Goal: Task Accomplishment & Management: Use online tool/utility

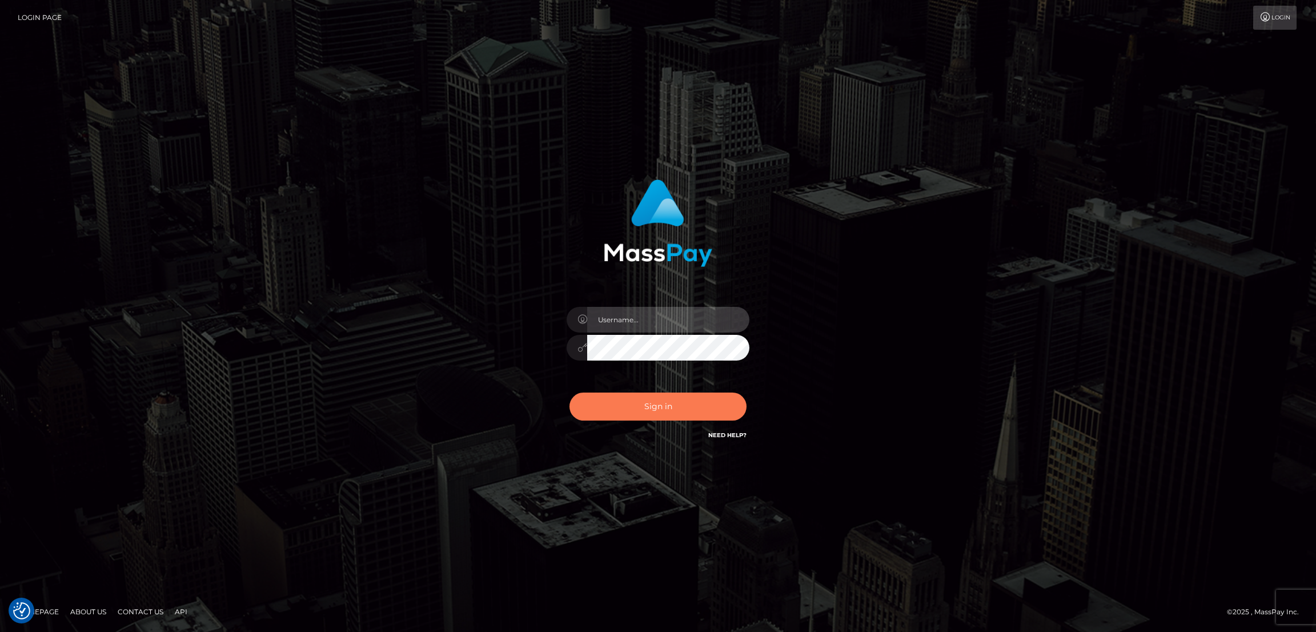
type input "alexstef"
drag, startPoint x: 668, startPoint y: 400, endPoint x: 611, endPoint y: 396, distance: 56.7
click at [665, 401] on button "Sign in" at bounding box center [657, 406] width 177 height 28
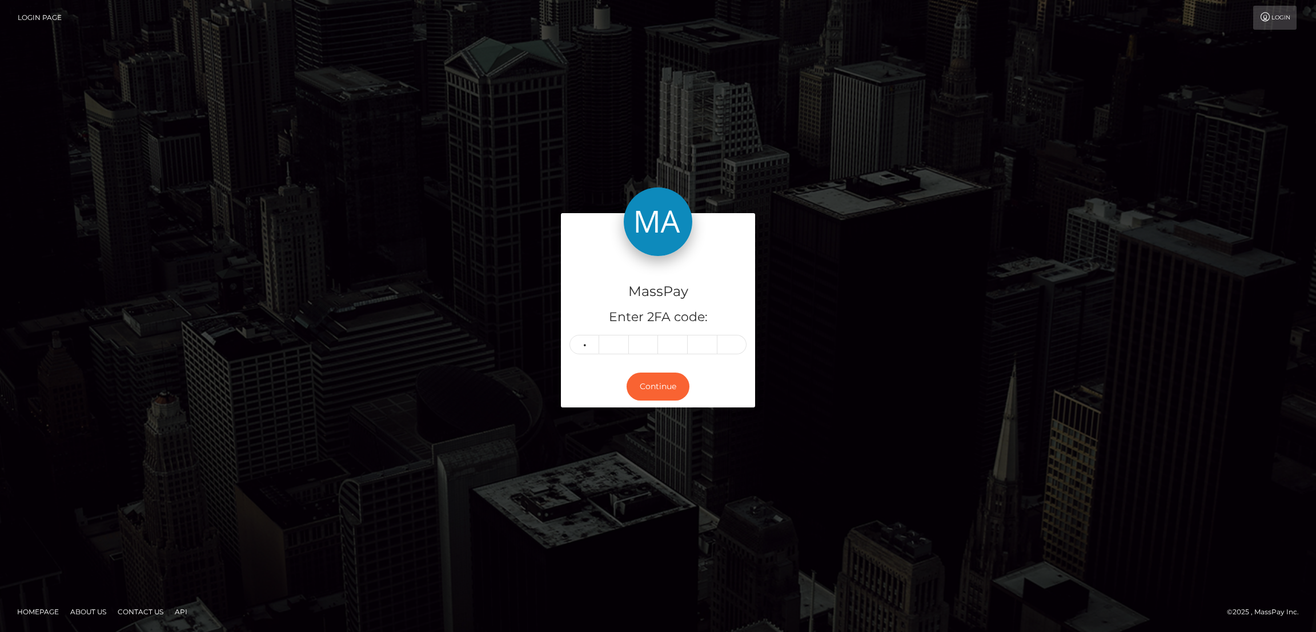
type input "9"
type input "7"
type input "3"
type input "9"
type input "3"
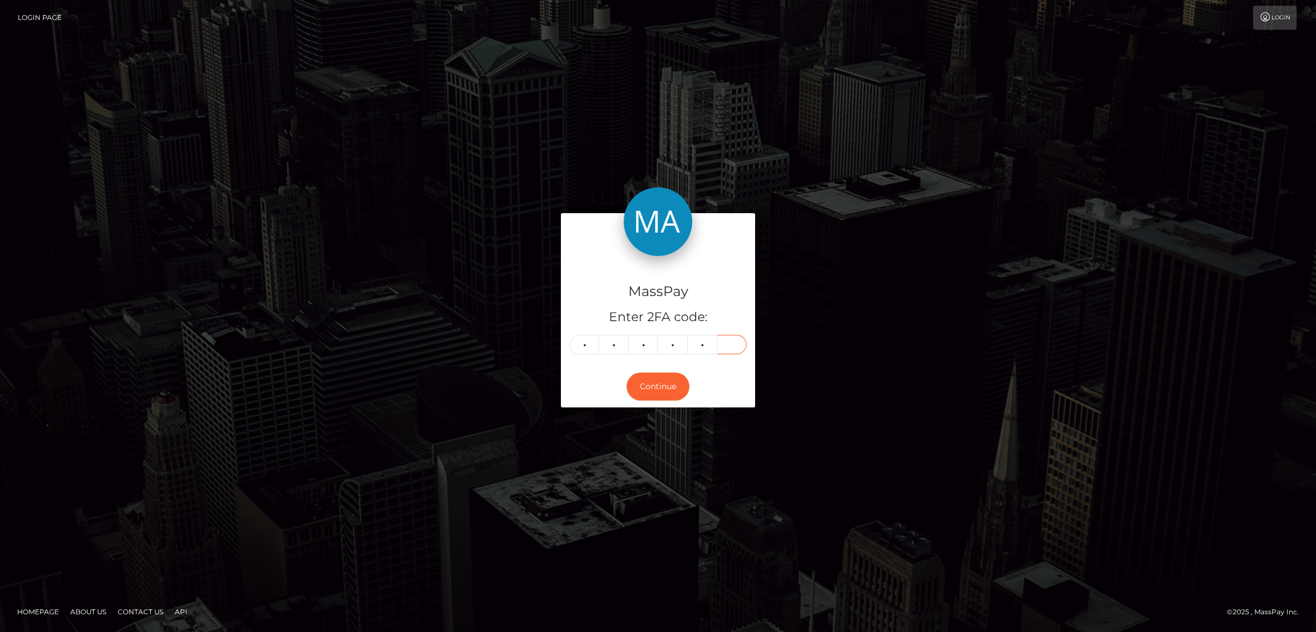
type input "7"
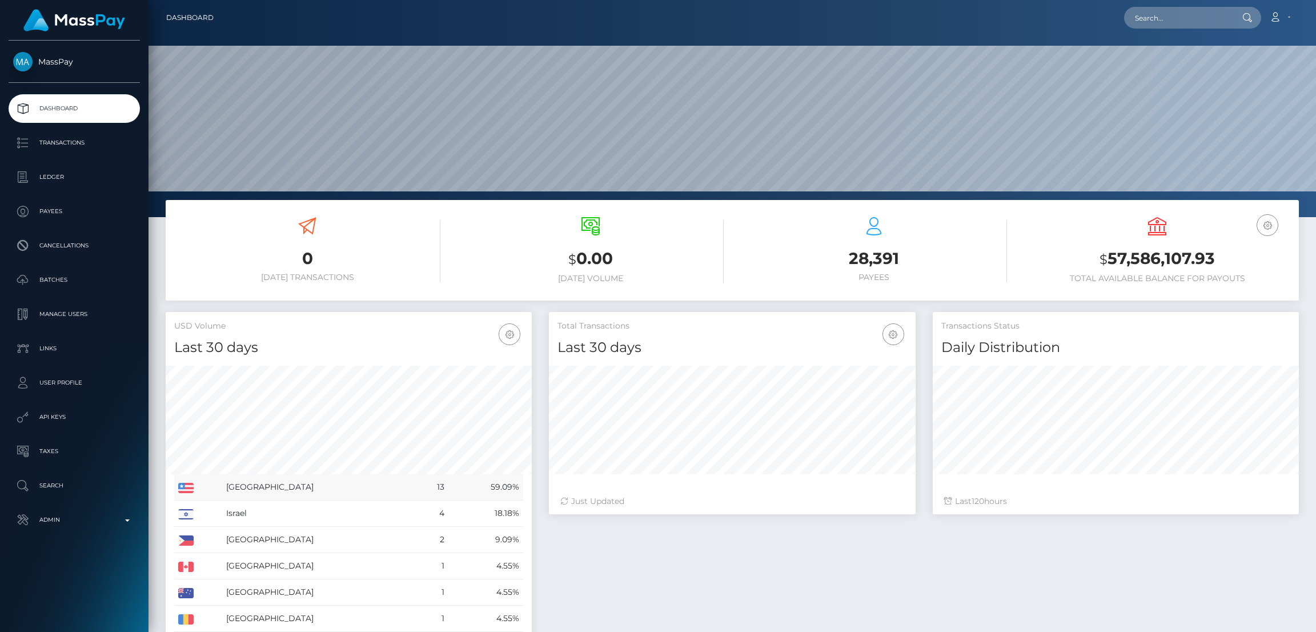
scroll to position [203, 366]
drag, startPoint x: 1189, startPoint y: 2, endPoint x: 1184, endPoint y: 7, distance: 6.9
click at [1186, 5] on nav "Dashboard Loading... Loading... Account Edit Profile" at bounding box center [733, 17] width 1168 height 35
drag, startPoint x: 1170, startPoint y: 20, endPoint x: 1146, endPoint y: 28, distance: 25.8
click at [1170, 20] on input "text" at bounding box center [1177, 18] width 107 height 22
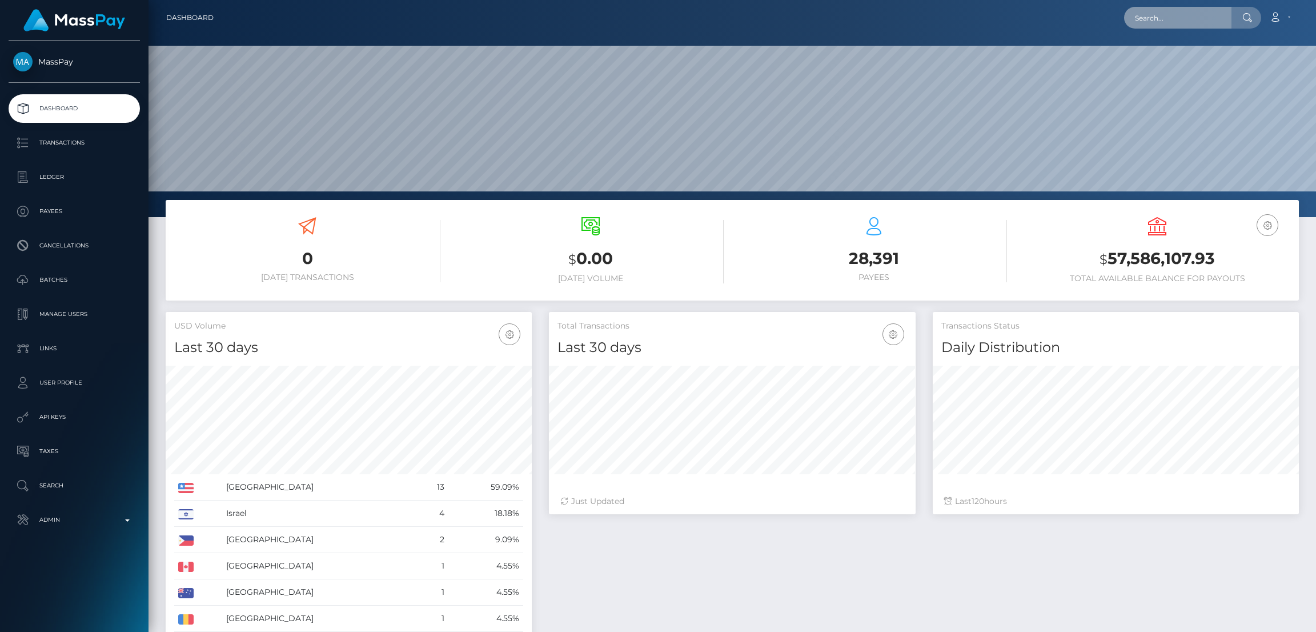
paste input "[EMAIL_ADDRESS][DOMAIN_NAME]"
type input "[EMAIL_ADDRESS][DOMAIN_NAME]"
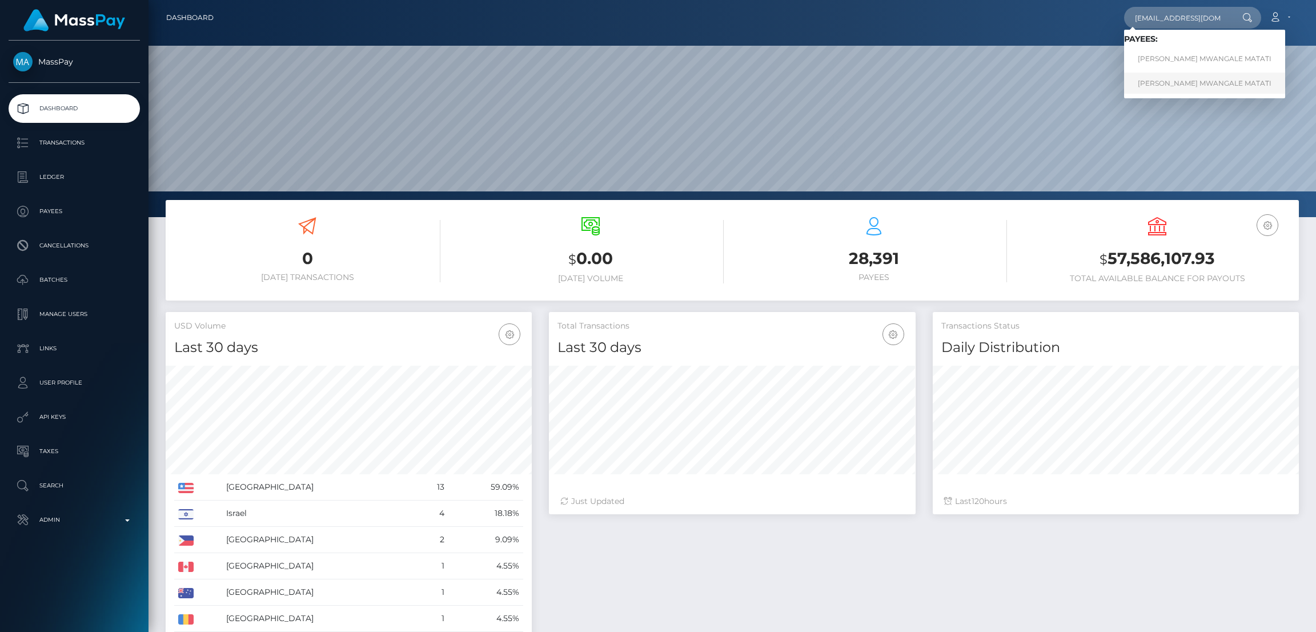
click at [1157, 78] on link "GLORINE MWANGALE MATATI" at bounding box center [1204, 83] width 161 height 21
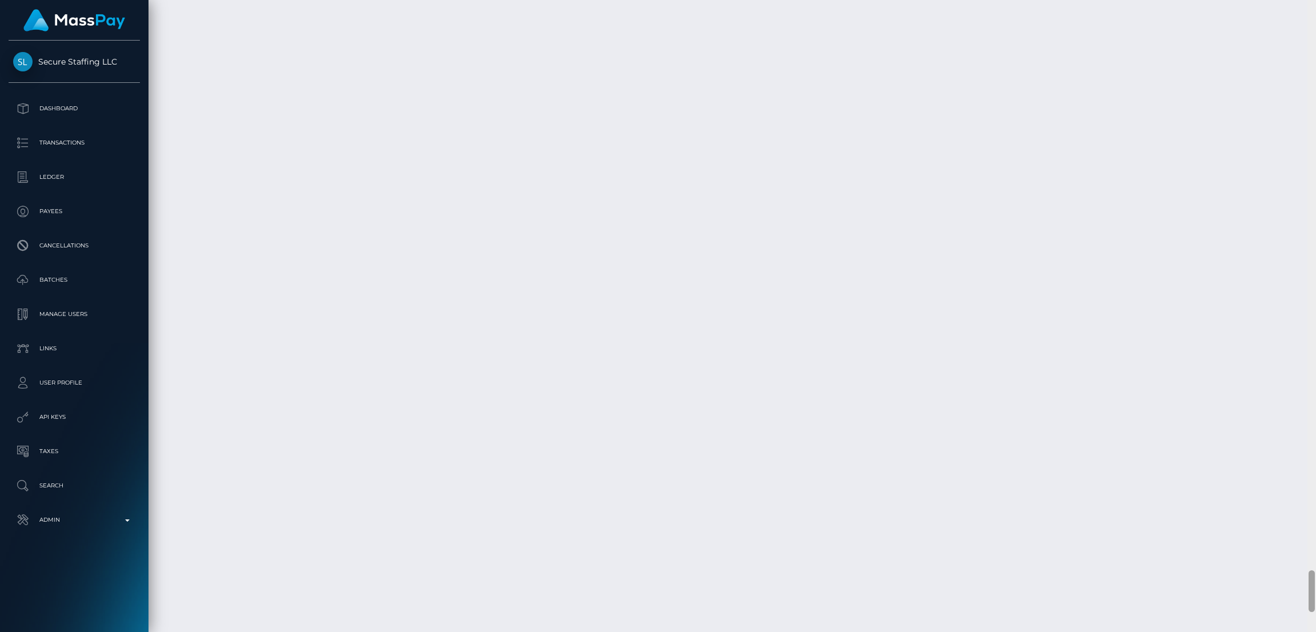
scroll to position [8636, 0]
click at [1311, 593] on div at bounding box center [1312, 596] width 6 height 42
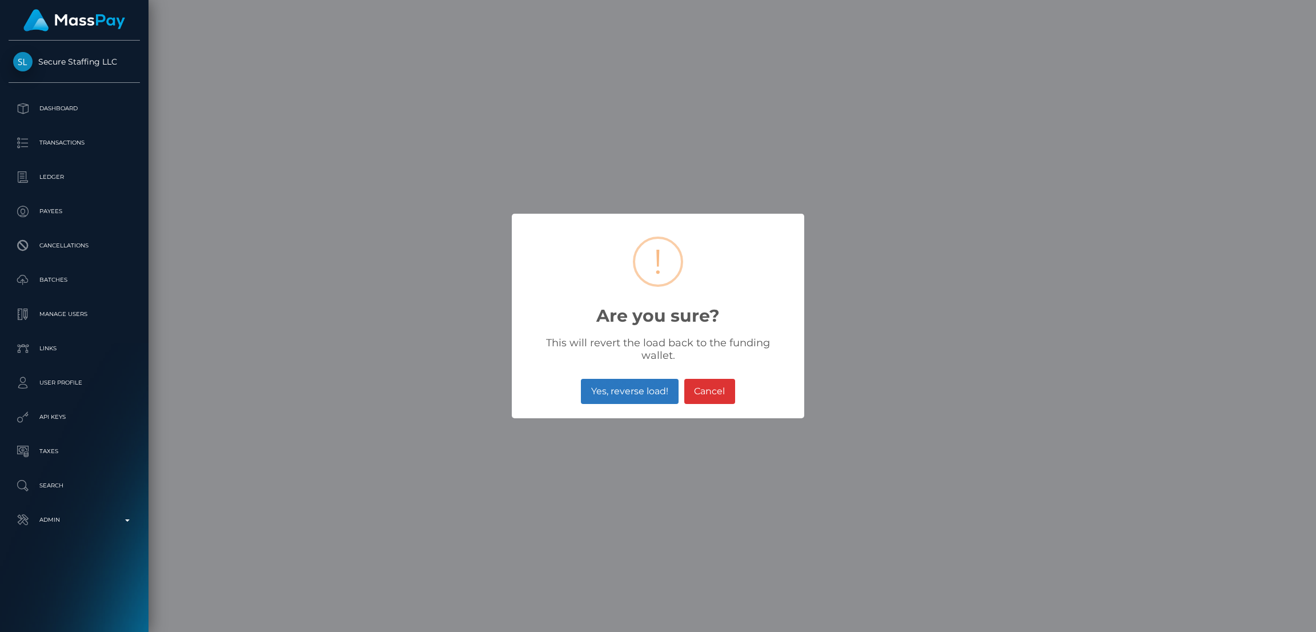
click at [655, 380] on button "Yes, reverse load!" at bounding box center [629, 391] width 97 height 25
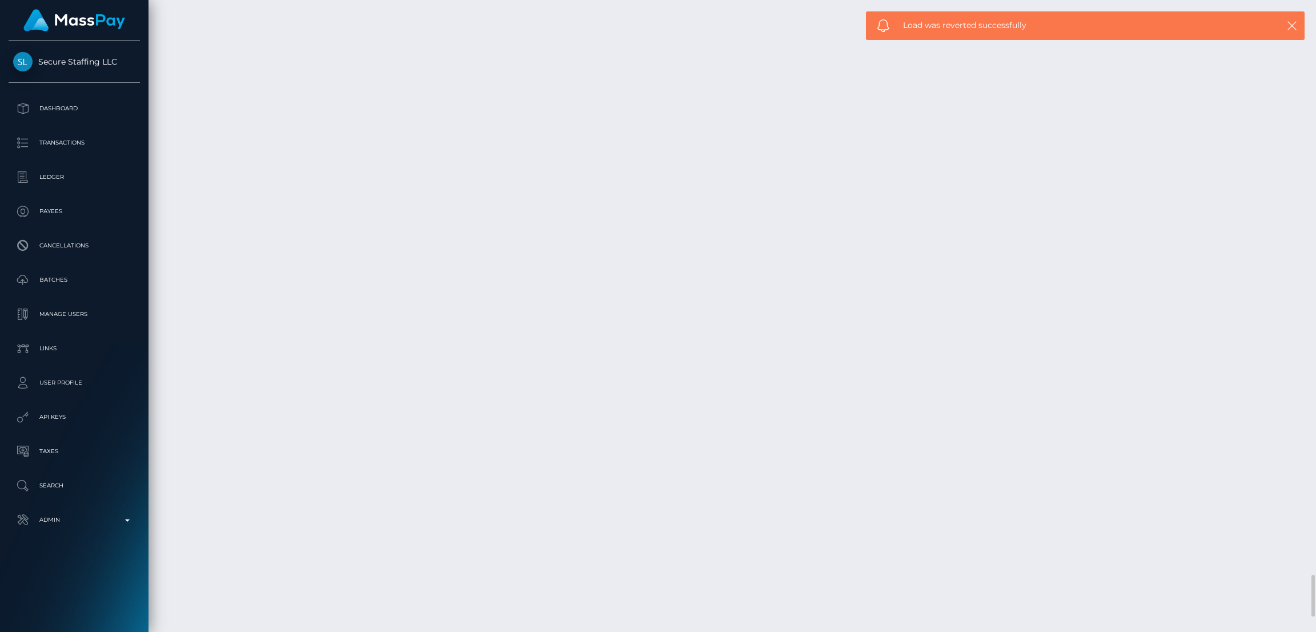
click at [1142, 220] on div "Reverse Load" at bounding box center [1142, 229] width 74 height 21
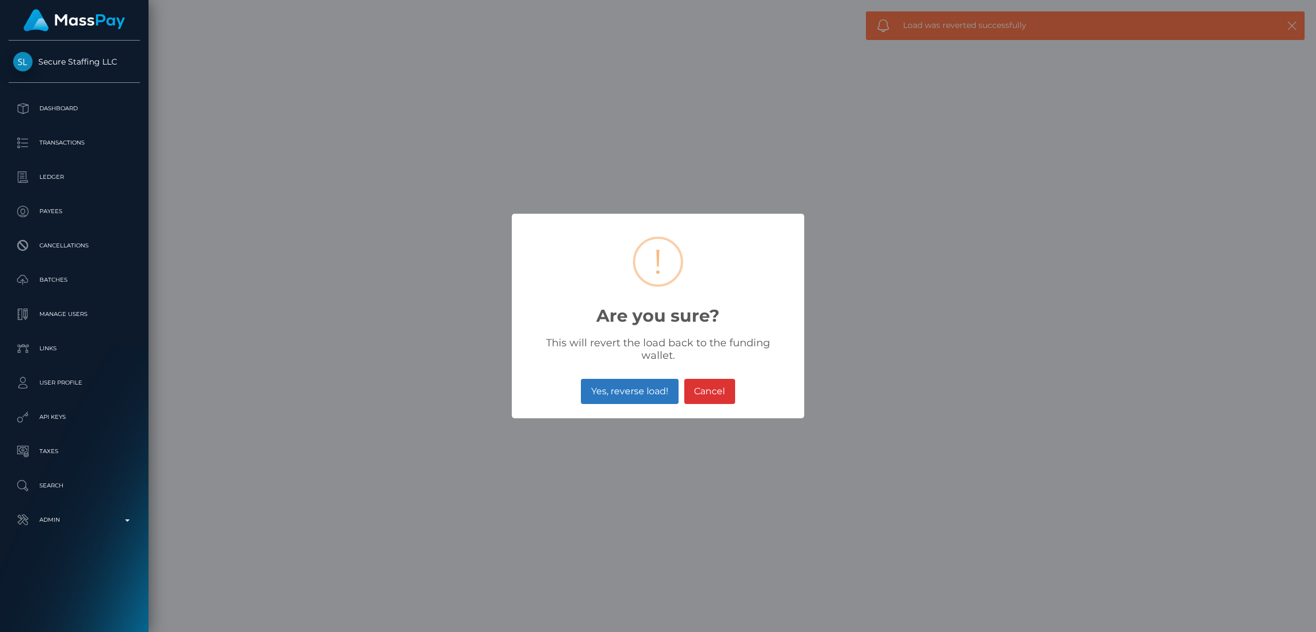
click at [653, 382] on button "Yes, reverse load!" at bounding box center [629, 391] width 97 height 25
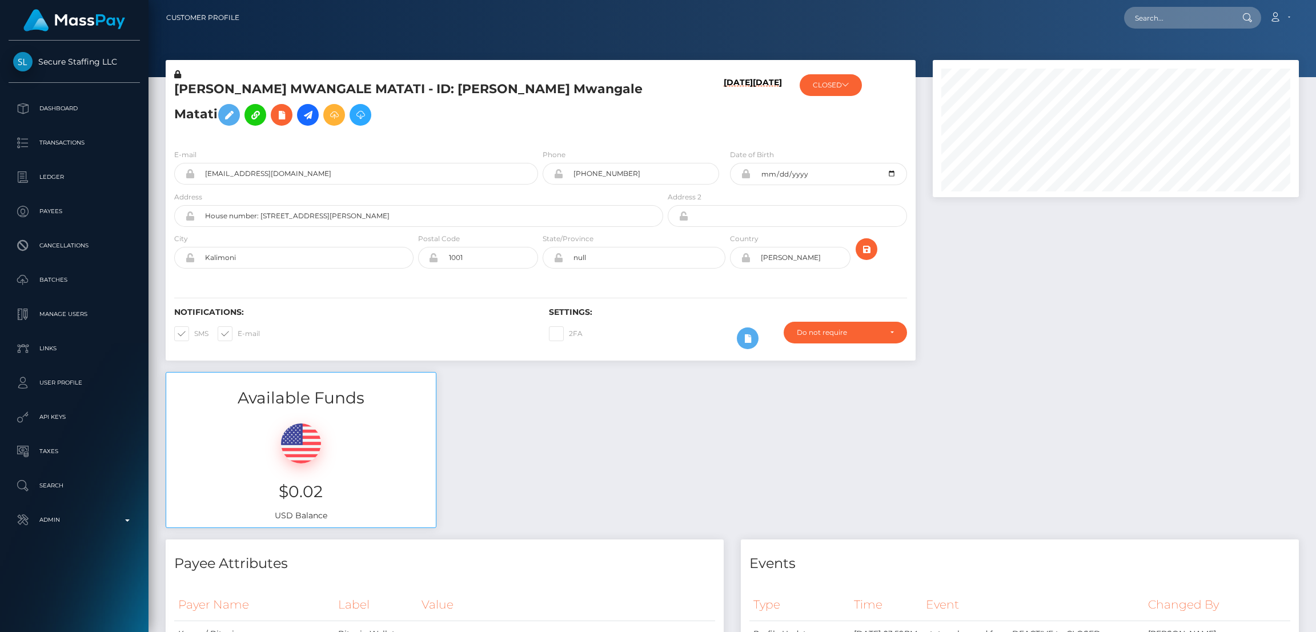
scroll to position [137, 366]
click at [354, 75] on div "GLORINE MWANGALE MATATI - ID: Glorine Mwangale Matati" at bounding box center [416, 104] width 500 height 71
click at [351, 92] on h5 "GLORINE MWANGALE MATATI - ID: Glorine Mwangale Matati" at bounding box center [415, 106] width 483 height 51
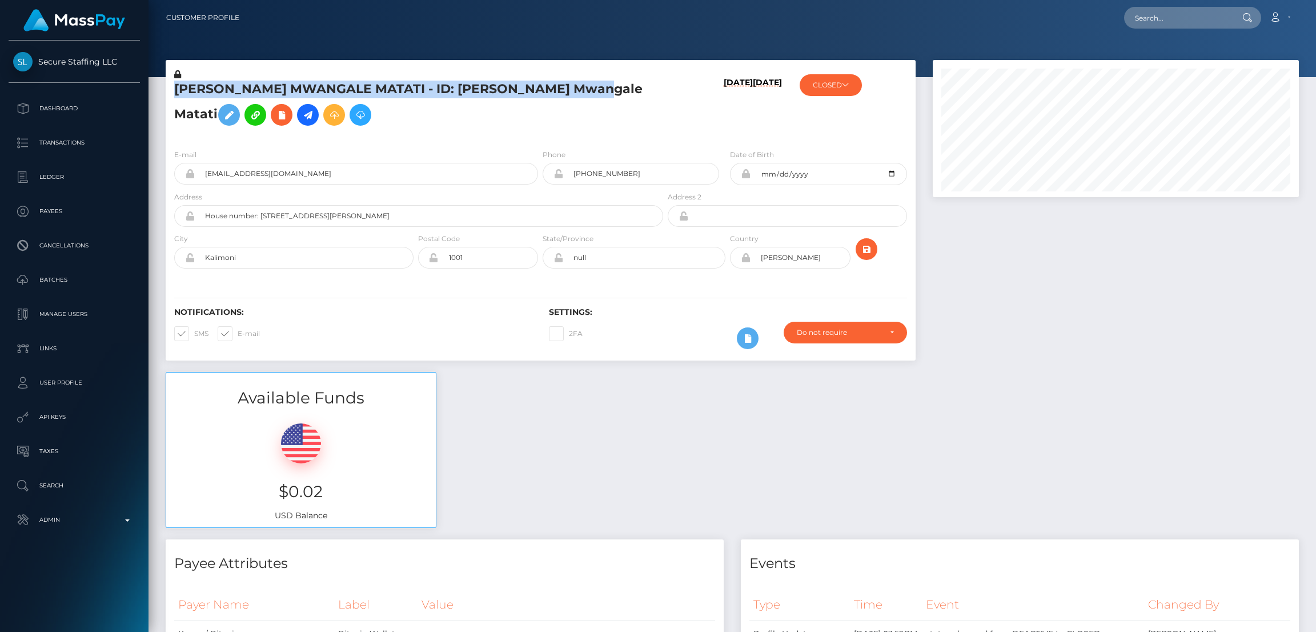
click at [351, 92] on h5 "GLORINE MWANGALE MATATI - ID: Glorine Mwangale Matati" at bounding box center [415, 106] width 483 height 51
copy h5 "GLORINE MWANGALE MATATI - ID: Glorine Mwangale Matati"
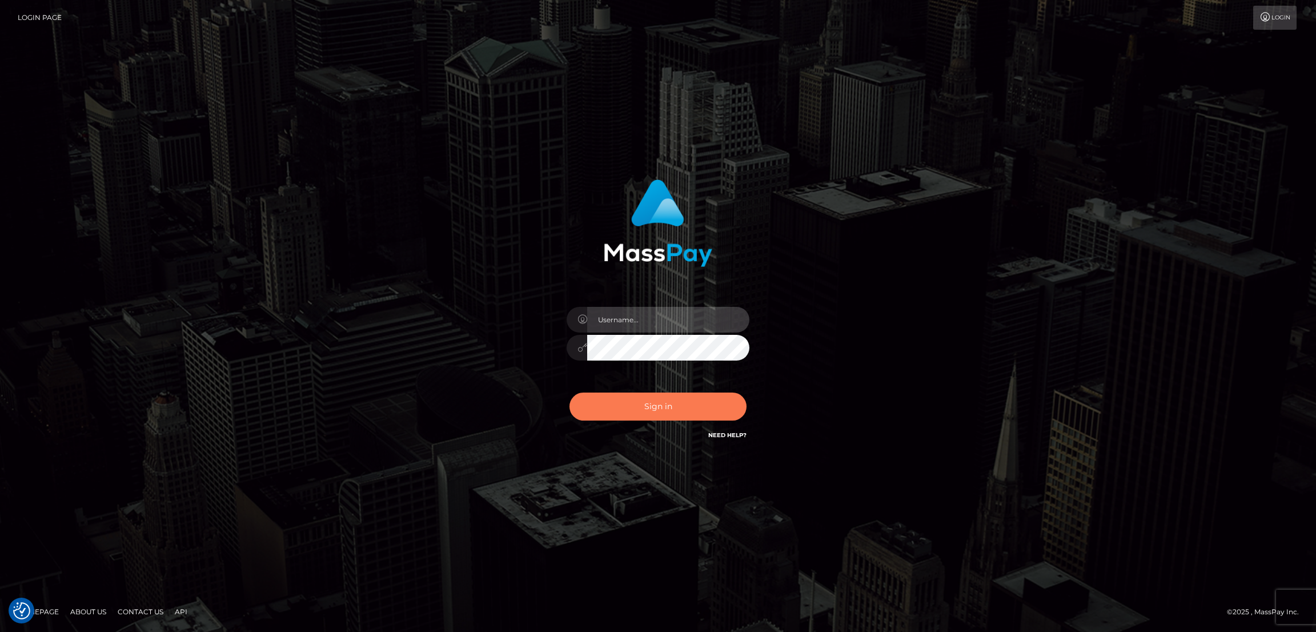
type input "alexstef"
click at [588, 412] on button "Sign in" at bounding box center [657, 406] width 177 height 28
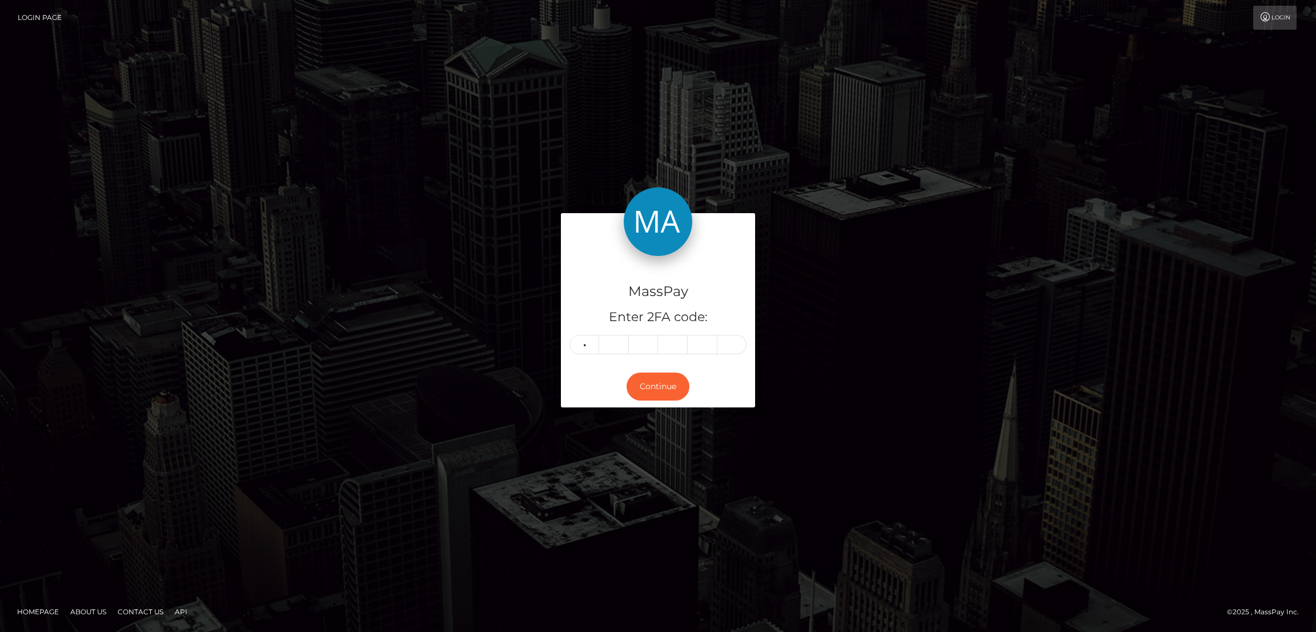
type input "0"
type input "4"
type input "0"
type input "9"
type input "1"
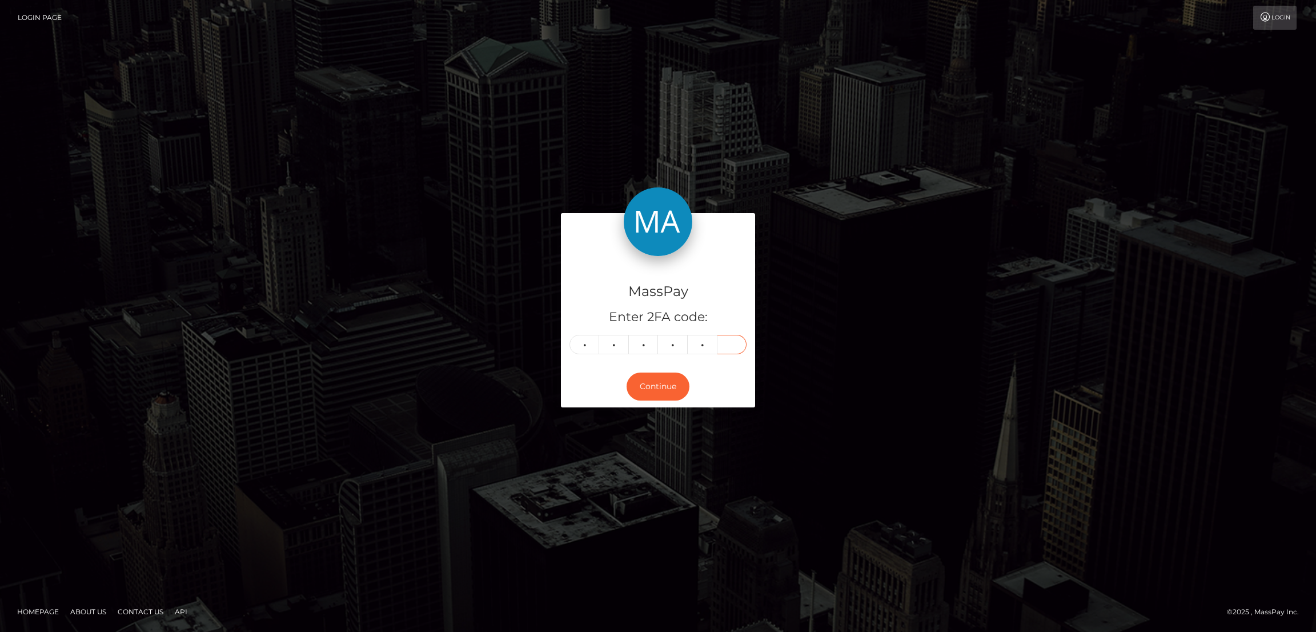
type input "6"
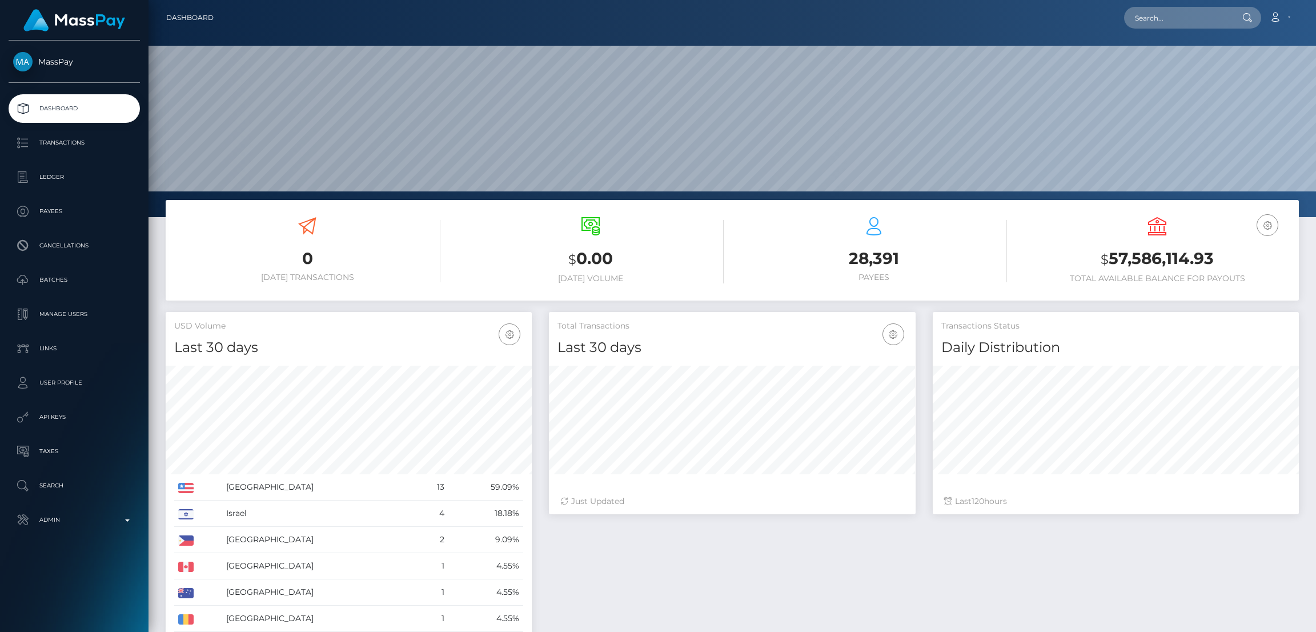
scroll to position [203, 366]
click at [1157, 18] on input "text" at bounding box center [1177, 18] width 107 height 22
paste input "wfZFeB8UT6SRPZbWA_lIvg"
type input "wfZFeB8UT6SRPZbWA_lIvg"
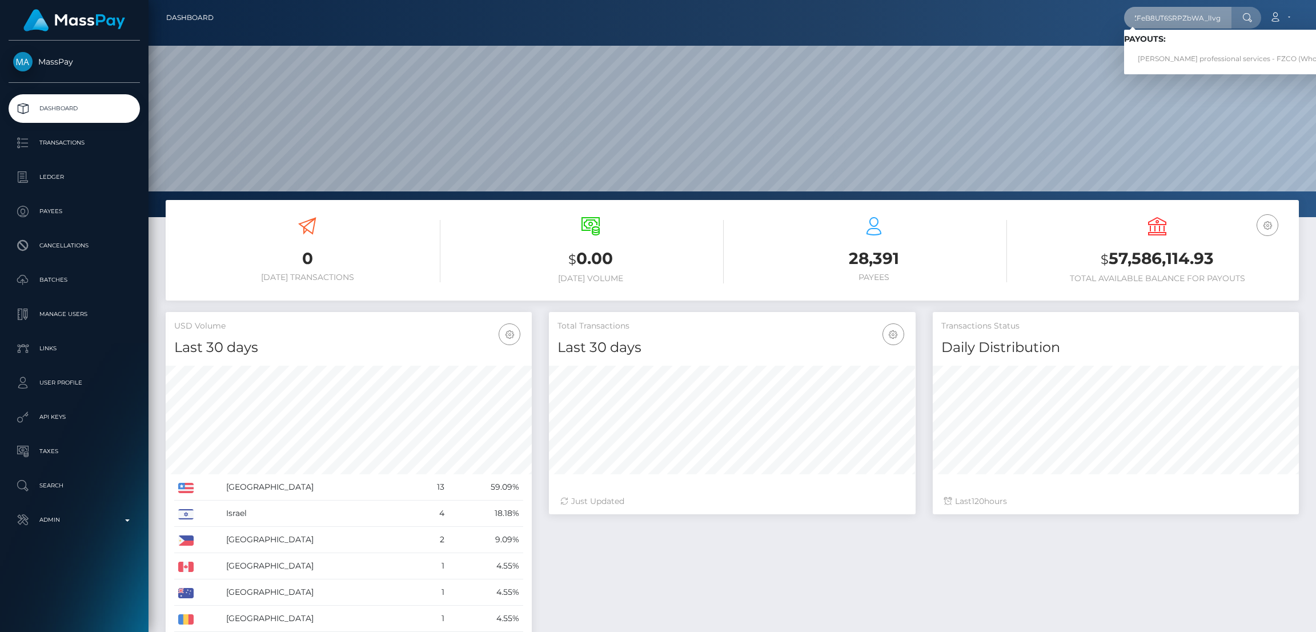
scroll to position [0, 0]
click at [1174, 61] on link "Enzo leer professional services - FZCO (Whop Inc - )" at bounding box center [1240, 59] width 232 height 21
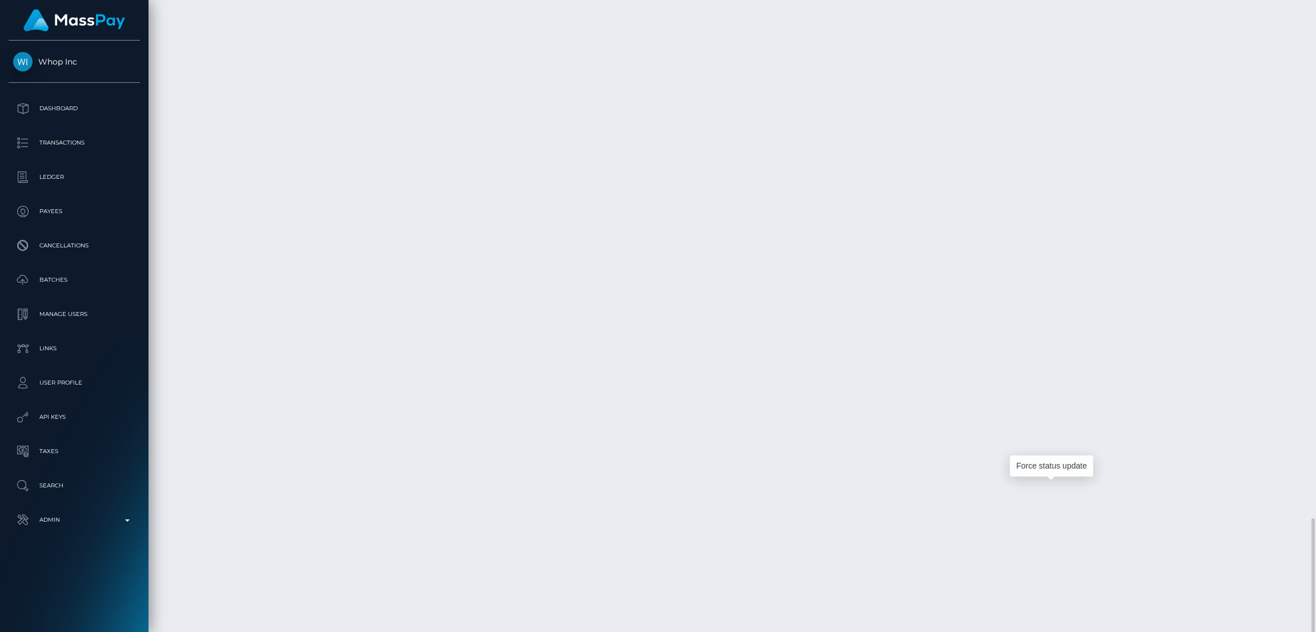
scroll to position [137, 366]
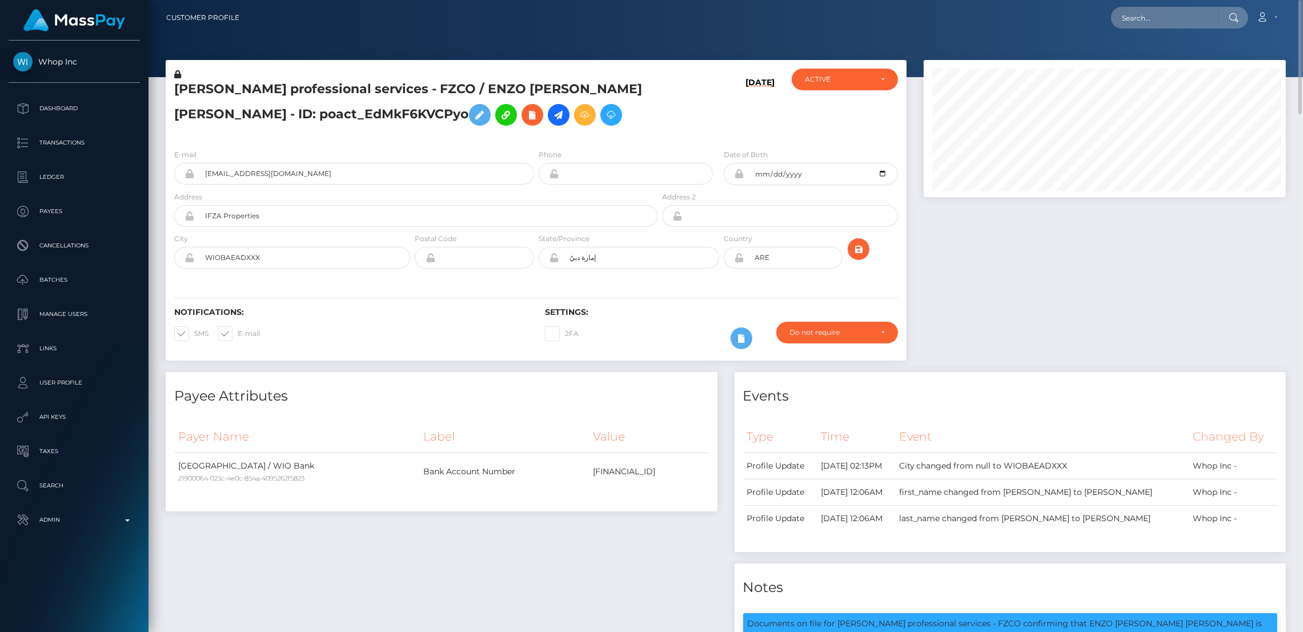
scroll to position [571059, 570834]
drag, startPoint x: 1154, startPoint y: 22, endPoint x: 1144, endPoint y: 24, distance: 10.5
click at [1154, 21] on input "text" at bounding box center [1164, 18] width 107 height 22
paste input "d402b0416d344707a3073d3da2933551"
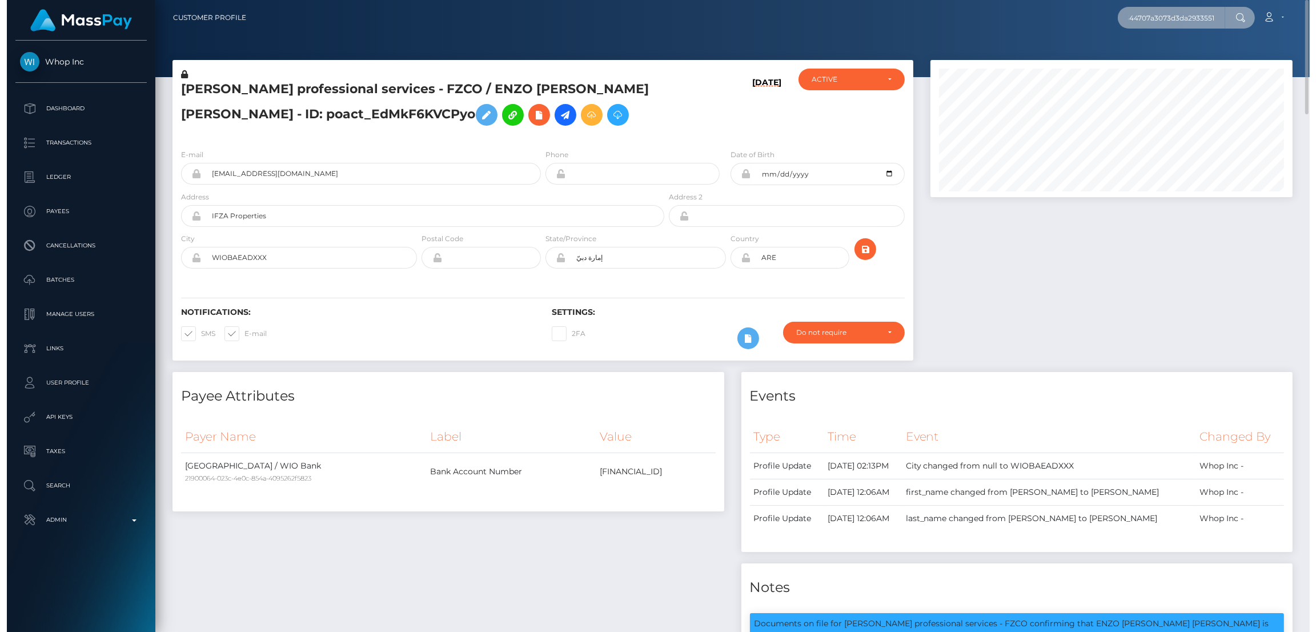
scroll to position [137, 366]
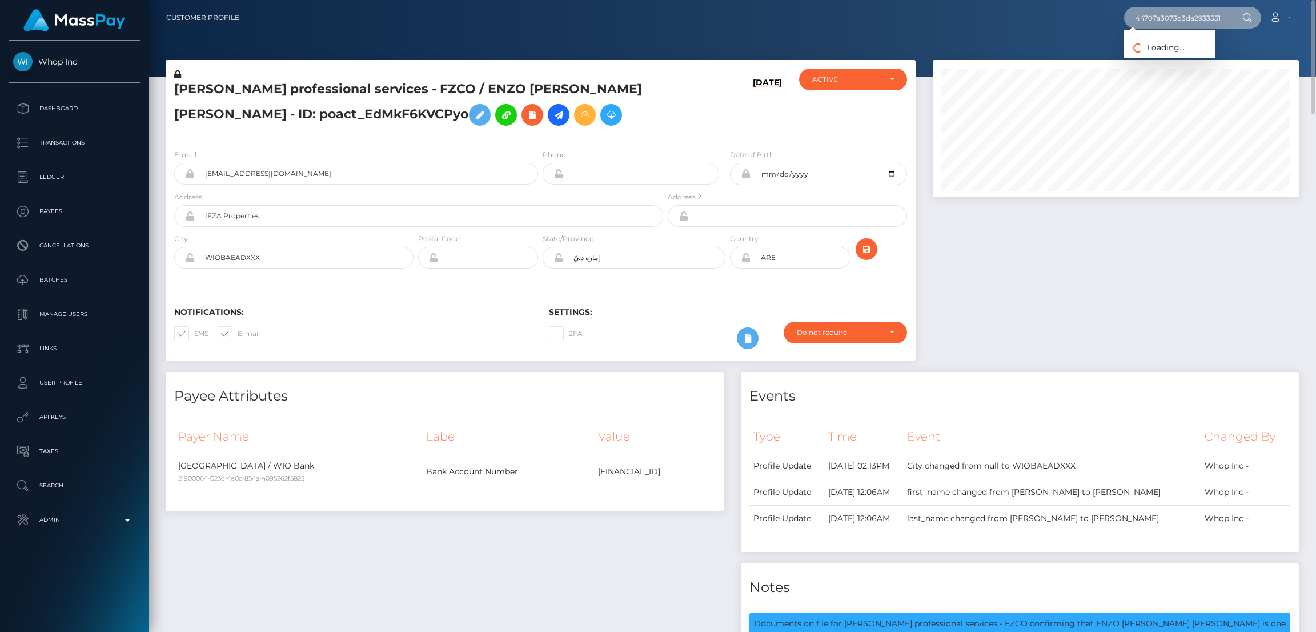
type input "d402b0416d344707a3073d3da2933551"
click at [1192, 65] on link "Builder Accelerator (Whop Inc - )" at bounding box center [1194, 59] width 140 height 21
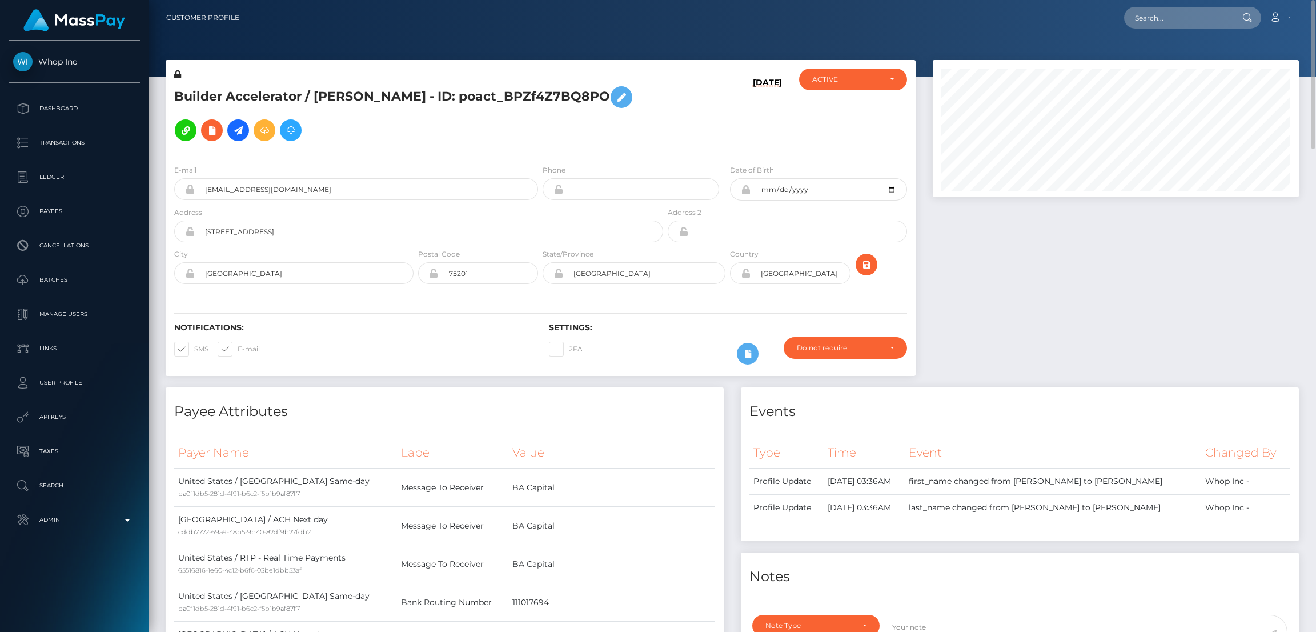
click at [340, 95] on h5 "Builder Accelerator / [PERSON_NAME] - ID: poact_BPZf4Z7BQ8PO" at bounding box center [415, 114] width 483 height 66
click at [340, 91] on h5 "Builder Accelerator / [PERSON_NAME] - ID: poact_BPZf4Z7BQ8PO" at bounding box center [415, 114] width 483 height 66
copy h5 "Builder Accelerator / [PERSON_NAME] - ID: poact_BPZf4Z7BQ8PO"
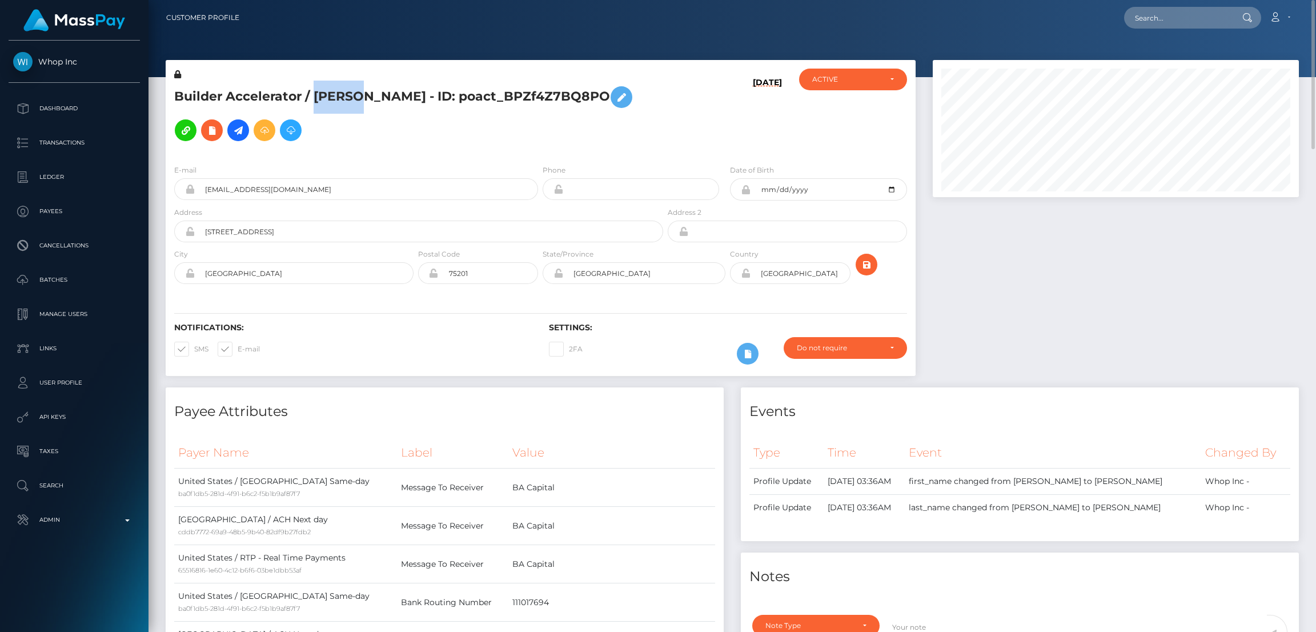
click at [379, 86] on h5 "Builder Accelerator / [PERSON_NAME] - ID: poact_BPZf4Z7BQ8PO" at bounding box center [415, 114] width 483 height 66
click at [575, 93] on h5 "Builder Accelerator / [PERSON_NAME] - ID: poact_BPZf4Z7BQ8PO" at bounding box center [415, 114] width 483 height 66
drag, startPoint x: 571, startPoint y: 86, endPoint x: 172, endPoint y: 80, distance: 399.3
click at [172, 80] on div "Builder Accelerator / [PERSON_NAME] - ID: poact_BPZf4Z7BQ8PO" at bounding box center [416, 112] width 500 height 87
copy div "Builder Accelerator / [PERSON_NAME]"
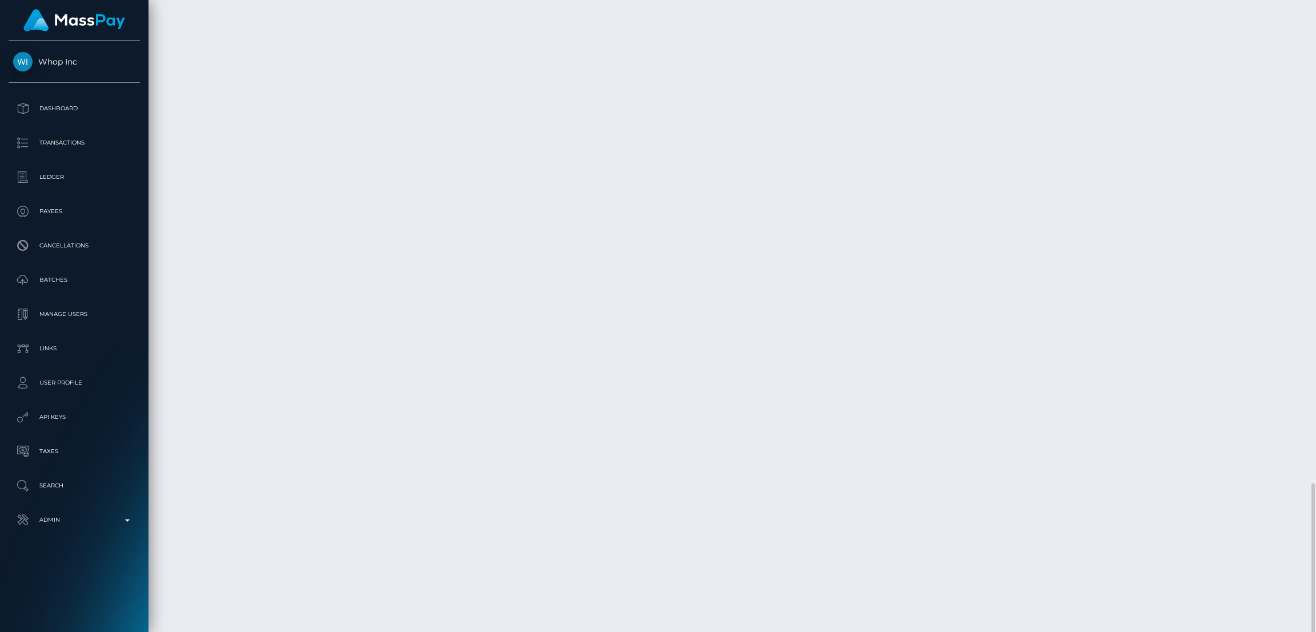
scroll to position [137, 366]
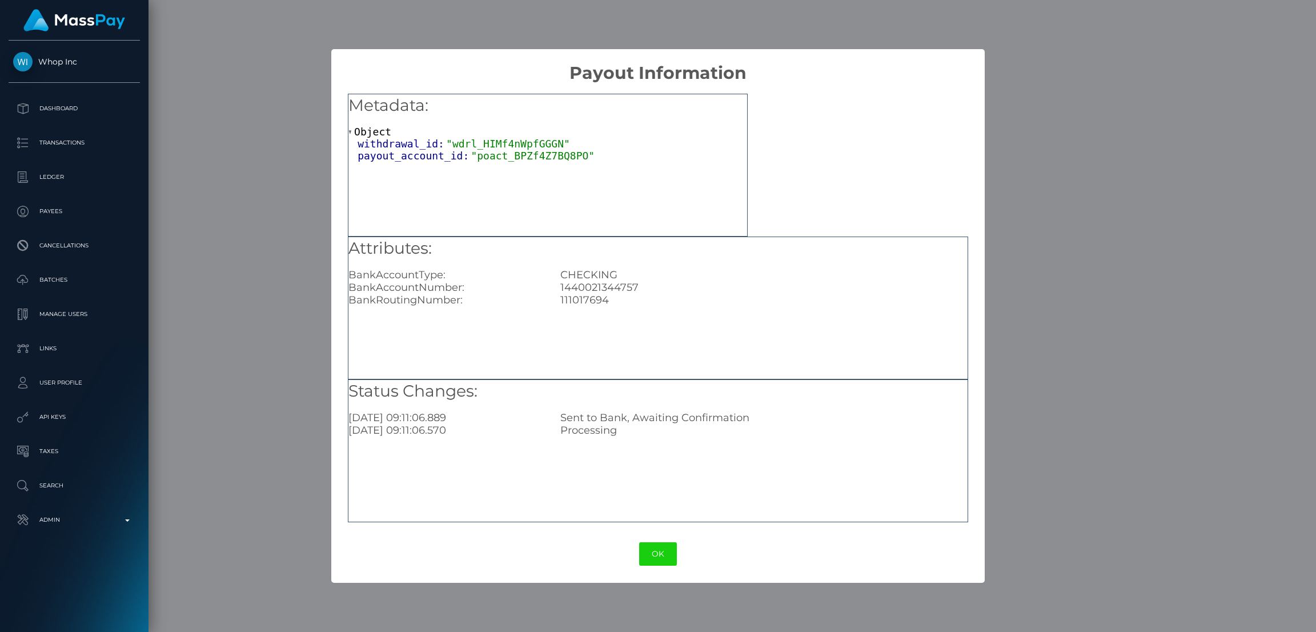
click at [615, 282] on div "1440021344757" at bounding box center [764, 287] width 424 height 13
copy div "1440021344757"
click at [606, 295] on div "111017694" at bounding box center [764, 300] width 424 height 13
click at [589, 302] on div "111017694" at bounding box center [764, 300] width 424 height 13
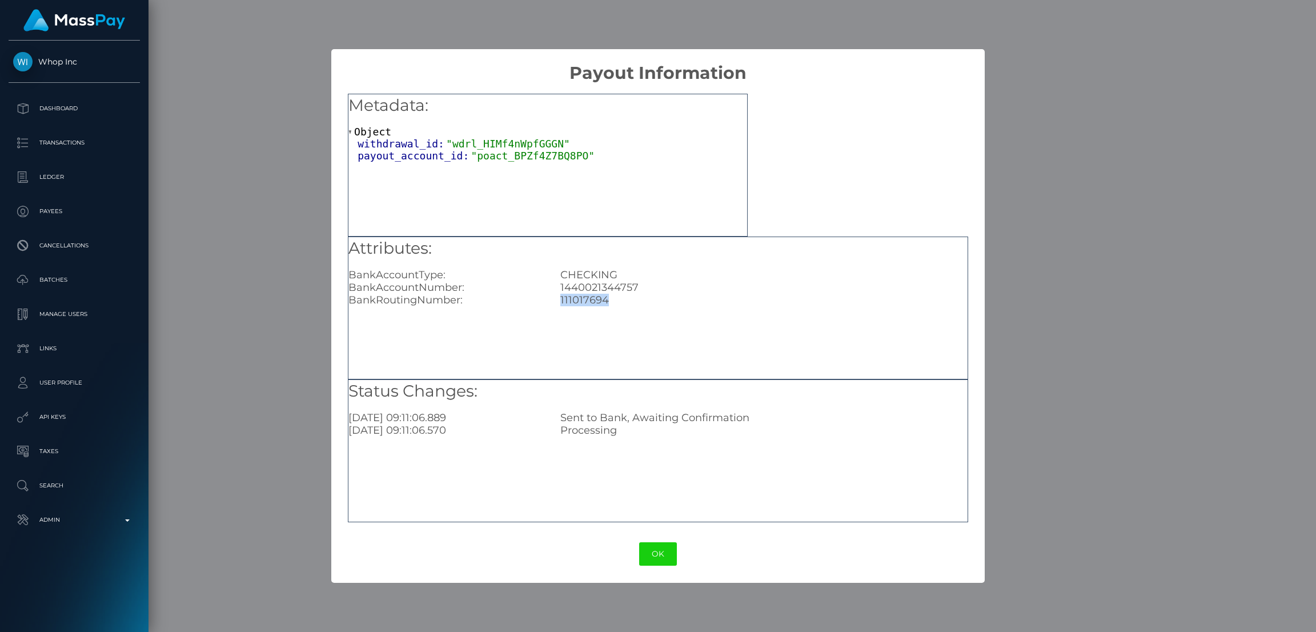
click at [589, 302] on div "111017694" at bounding box center [764, 300] width 424 height 13
copy div "111017694"
click at [1041, 457] on div "× Payout Information Metadata: Object withdrawal_id: "wdrl_HIMf4nWpfGGGN" payou…" at bounding box center [658, 316] width 1316 height 632
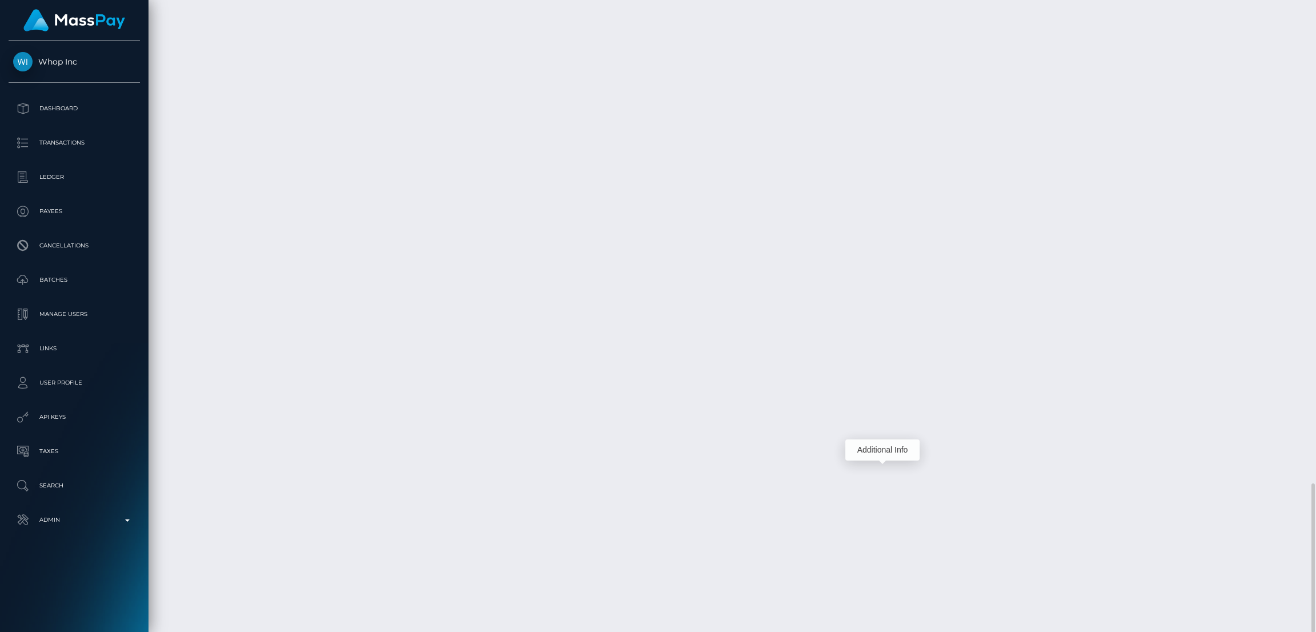
copy tr "57,952.50 USD"
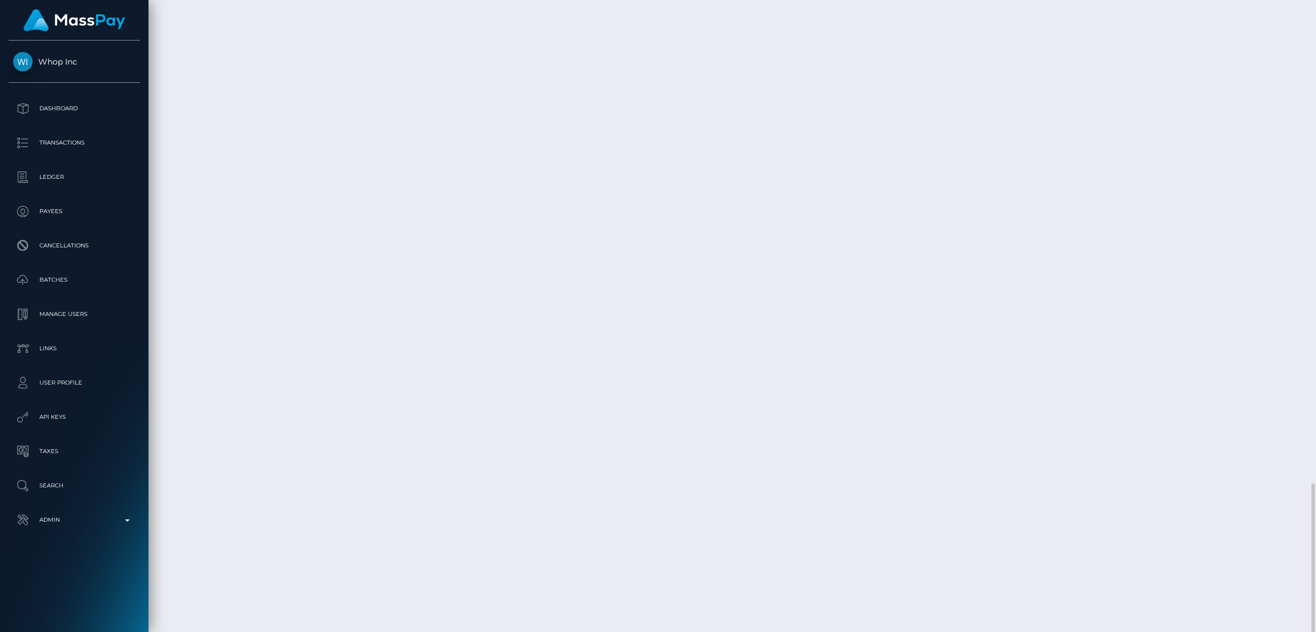
copy tr "57,952.50 USD"
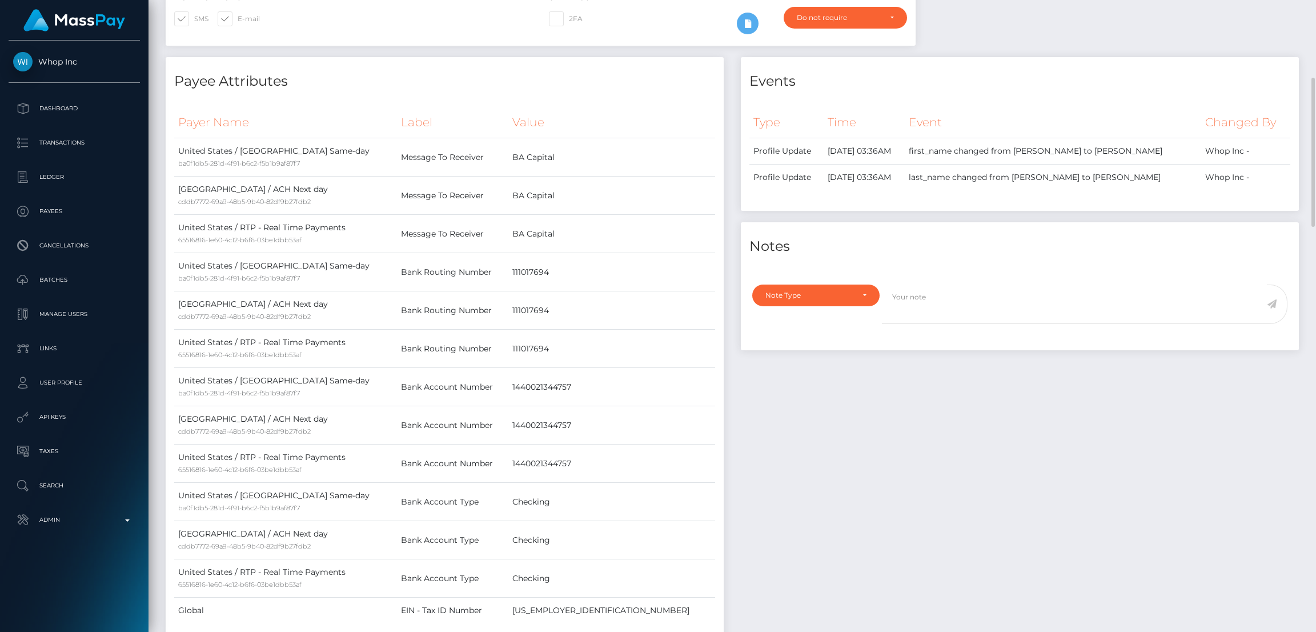
scroll to position [0, 0]
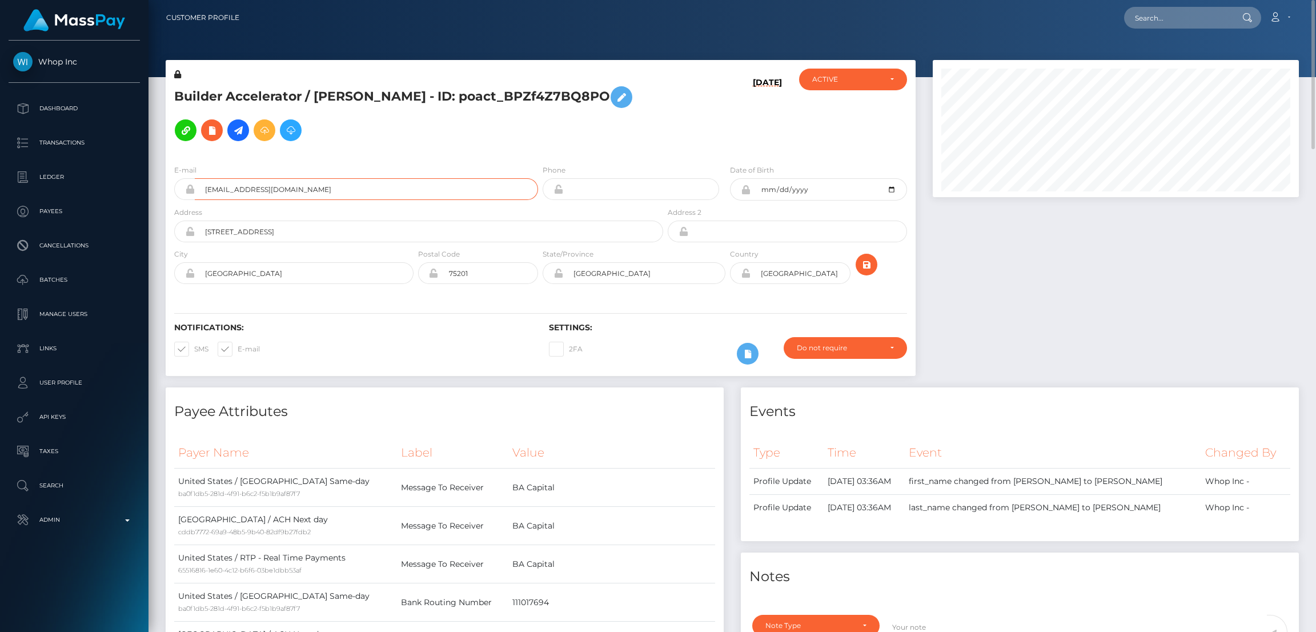
click at [427, 178] on input "c3b619a7-b6f7-4daf-8f2b-7677246ec03d@payouts.whop.com" at bounding box center [366, 189] width 343 height 22
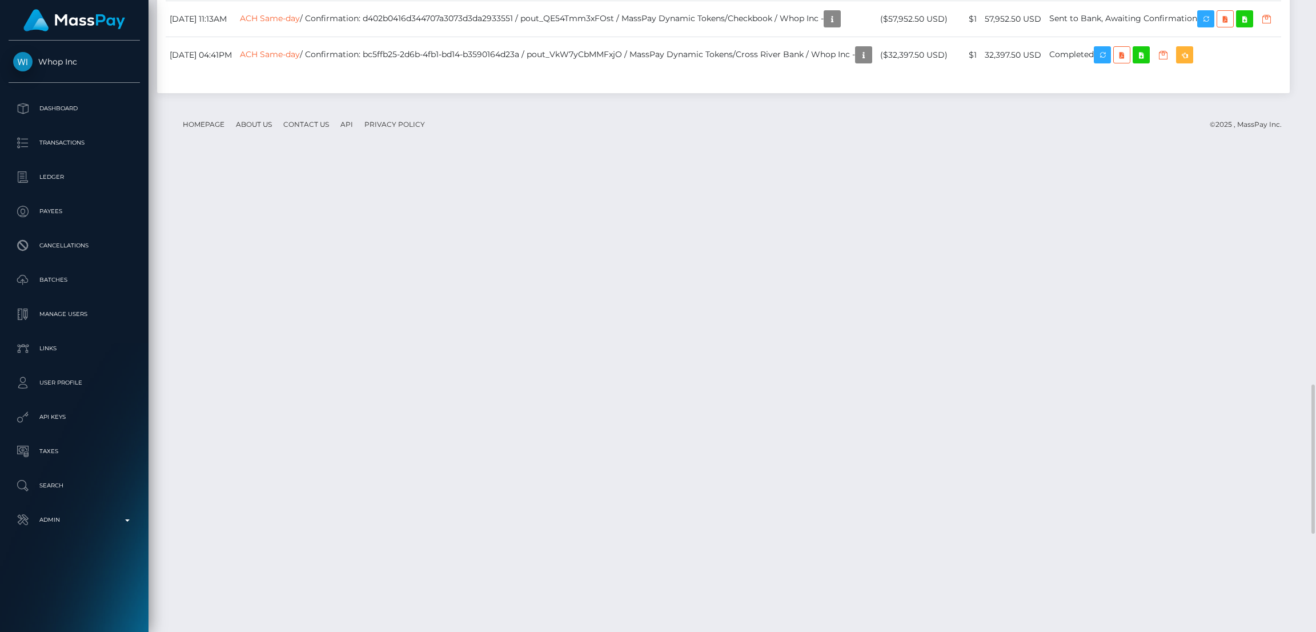
scroll to position [2044, 0]
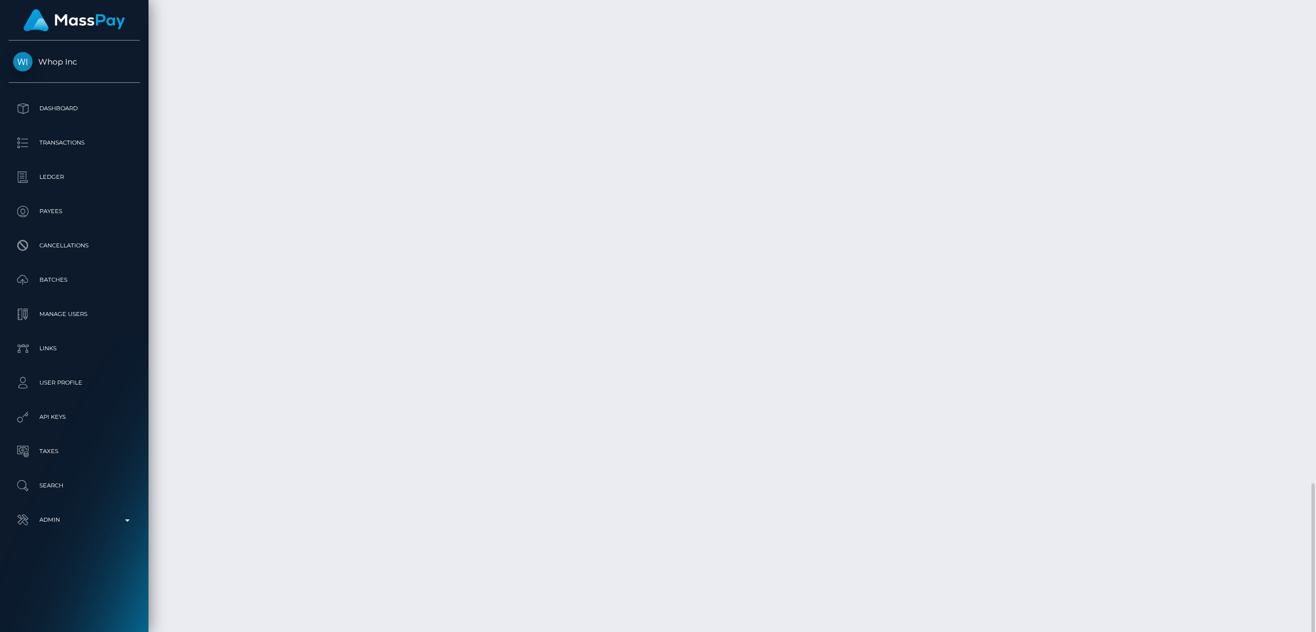
copy td "pout_QE54Tmm3xFOst"
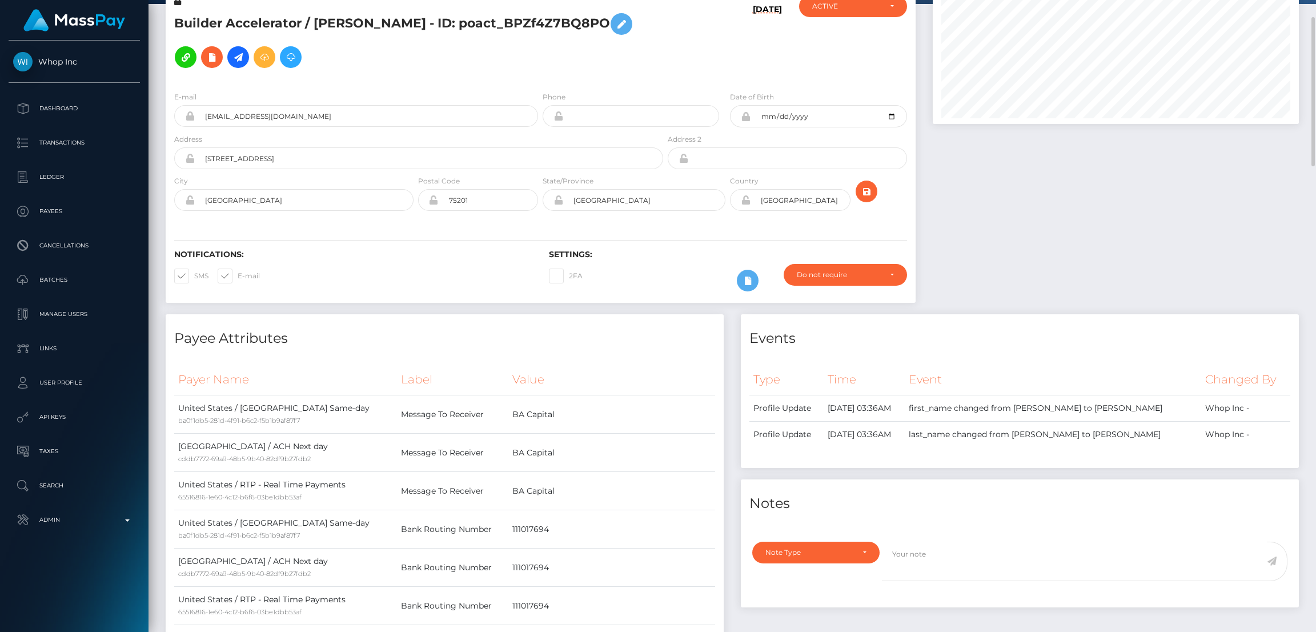
scroll to position [0, 0]
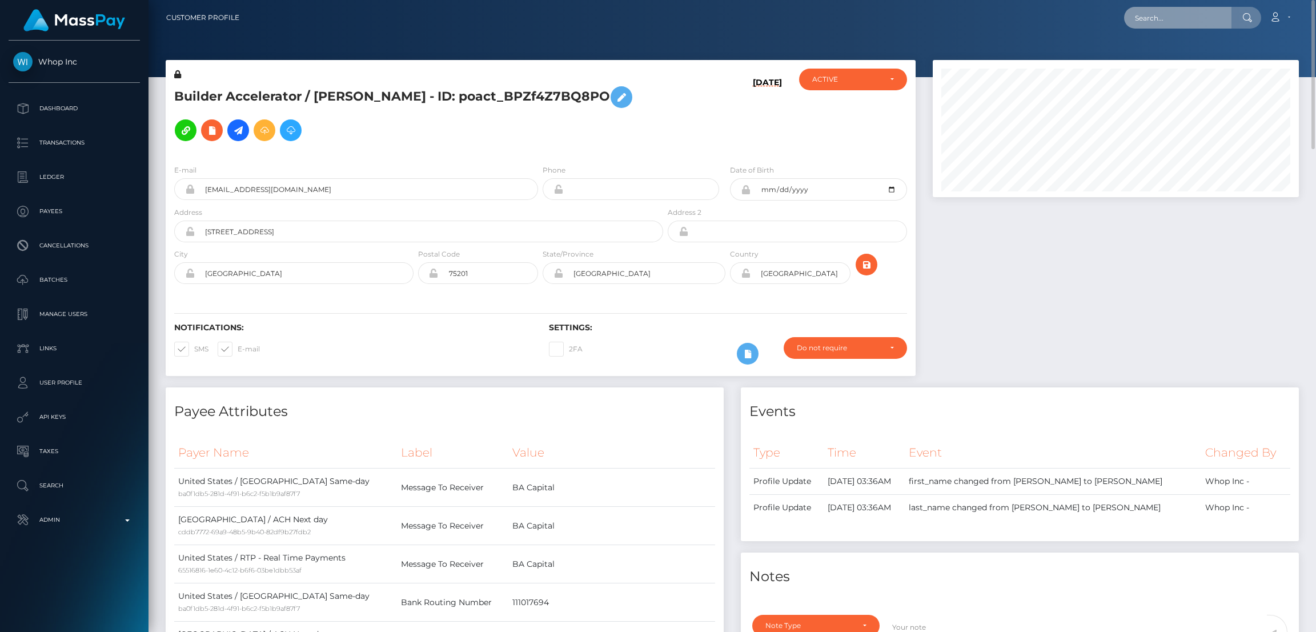
click at [1142, 18] on input "text" at bounding box center [1177, 18] width 107 height 22
paste input "1092373"
type input "1092373"
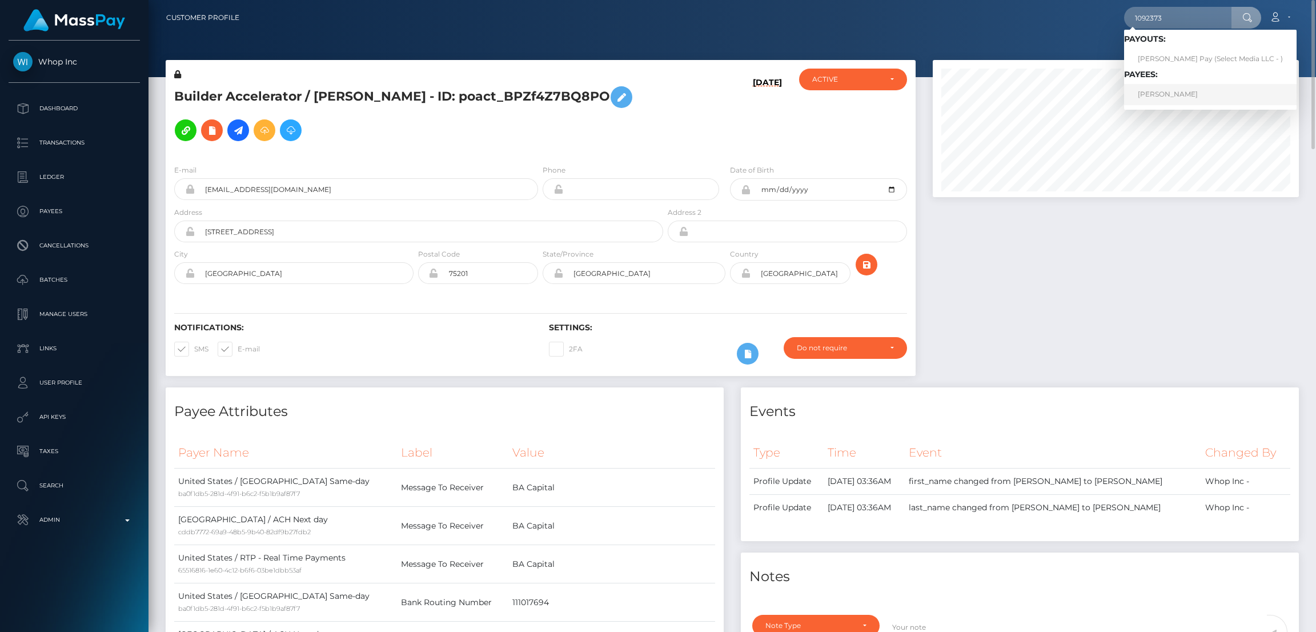
click at [1195, 91] on link "Miriam Gomez" at bounding box center [1210, 94] width 173 height 21
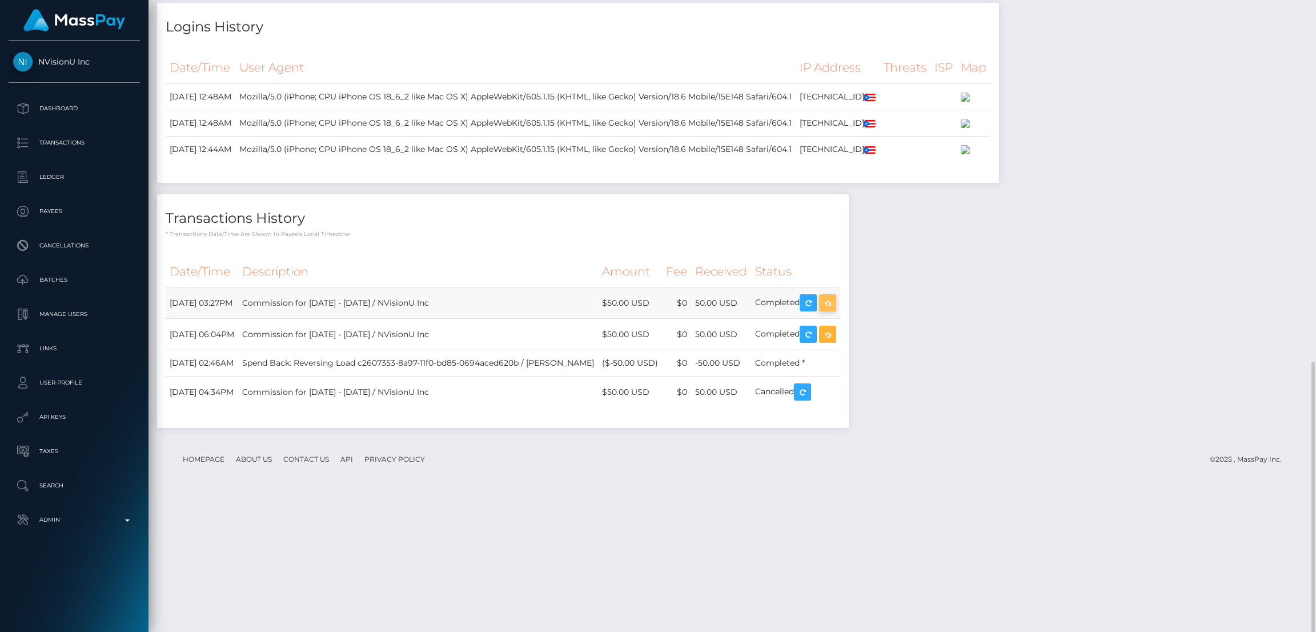
scroll to position [137, 366]
click at [835, 310] on icon "button" at bounding box center [828, 303] width 14 height 14
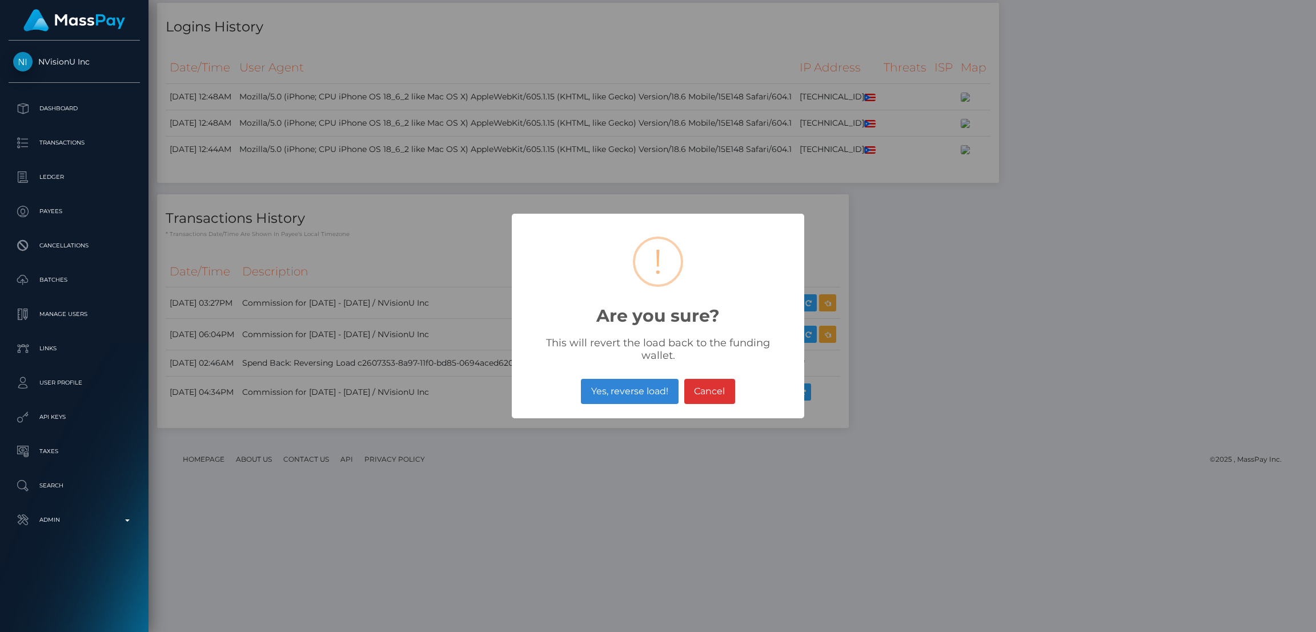
click at [629, 385] on button "Yes, reverse load!" at bounding box center [629, 391] width 97 height 25
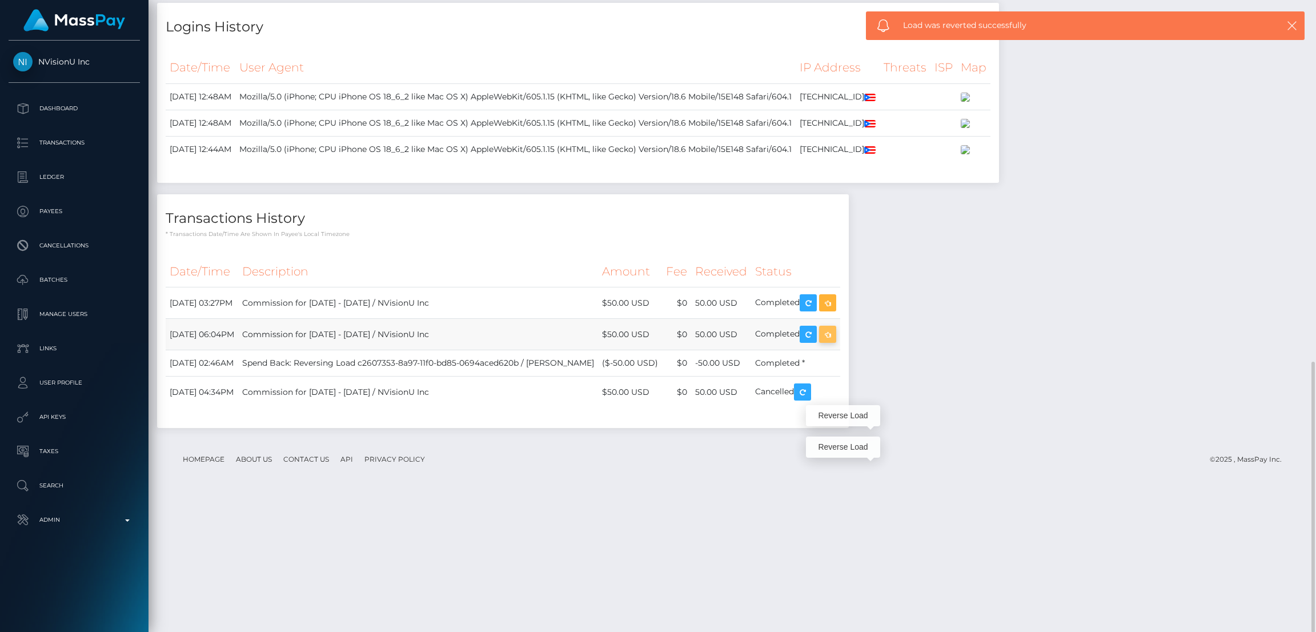
click at [835, 342] on icon "button" at bounding box center [828, 334] width 14 height 14
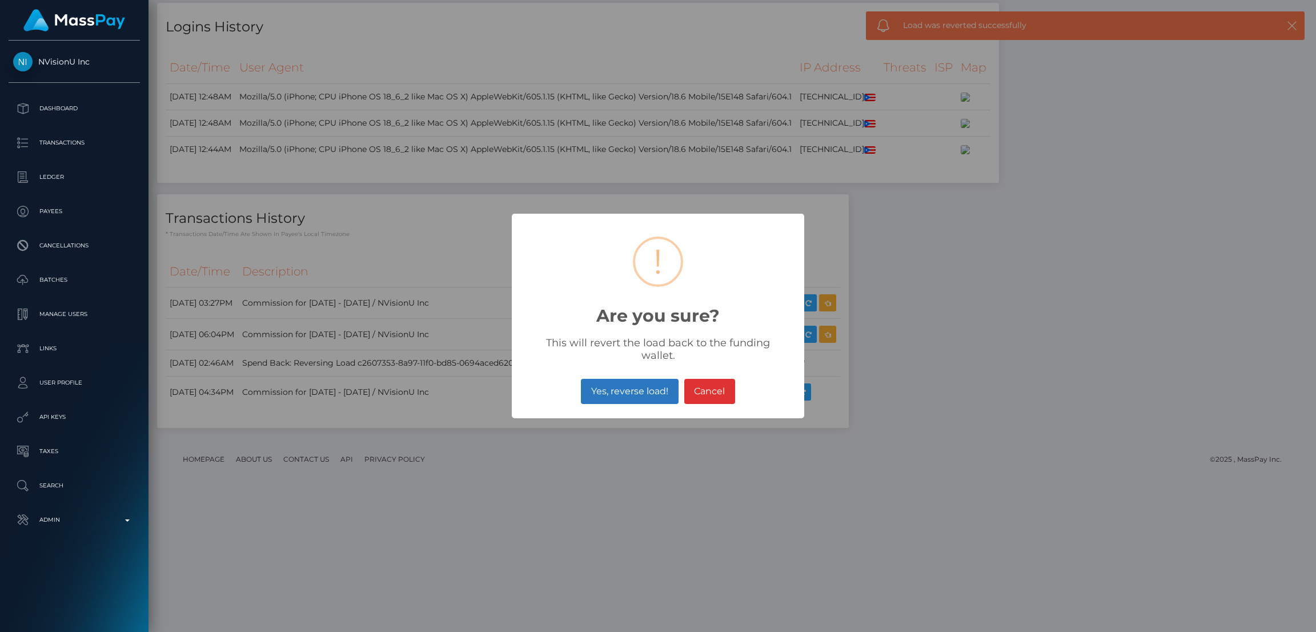
click at [583, 391] on div "Yes, reverse load! No Cancel" at bounding box center [658, 391] width 292 height 31
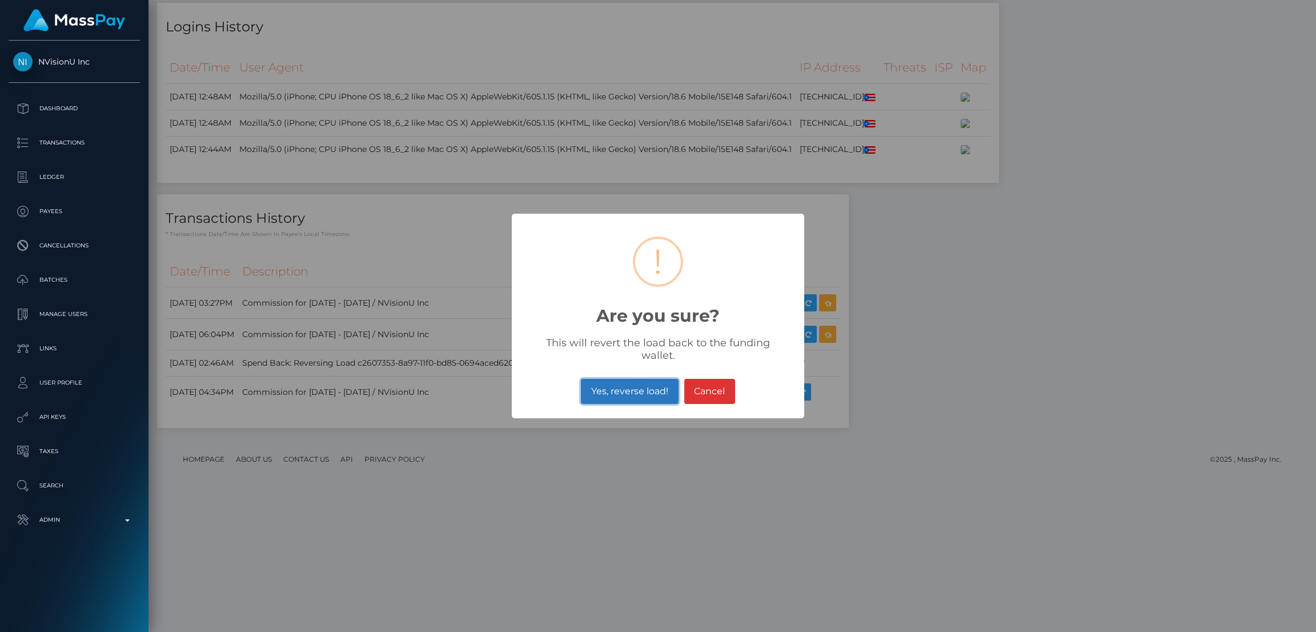
click at [625, 392] on button "Yes, reverse load!" at bounding box center [629, 391] width 97 height 25
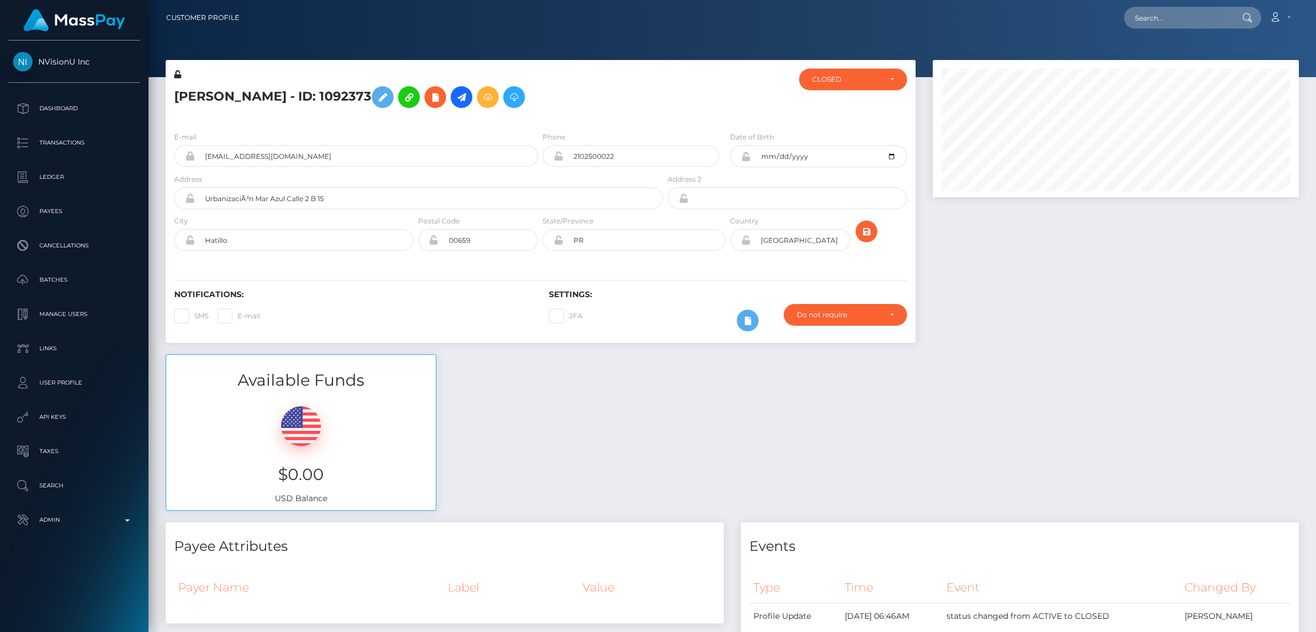
scroll to position [137, 366]
drag, startPoint x: 1121, startPoint y: 22, endPoint x: 1134, endPoint y: 22, distance: 12.6
click at [1123, 22] on div "Loading... Loading... Account Edit Profile Logout" at bounding box center [773, 18] width 1050 height 24
drag, startPoint x: 1151, startPoint y: 21, endPoint x: 1130, endPoint y: 22, distance: 20.6
click at [1151, 21] on input "text" at bounding box center [1177, 18] width 107 height 22
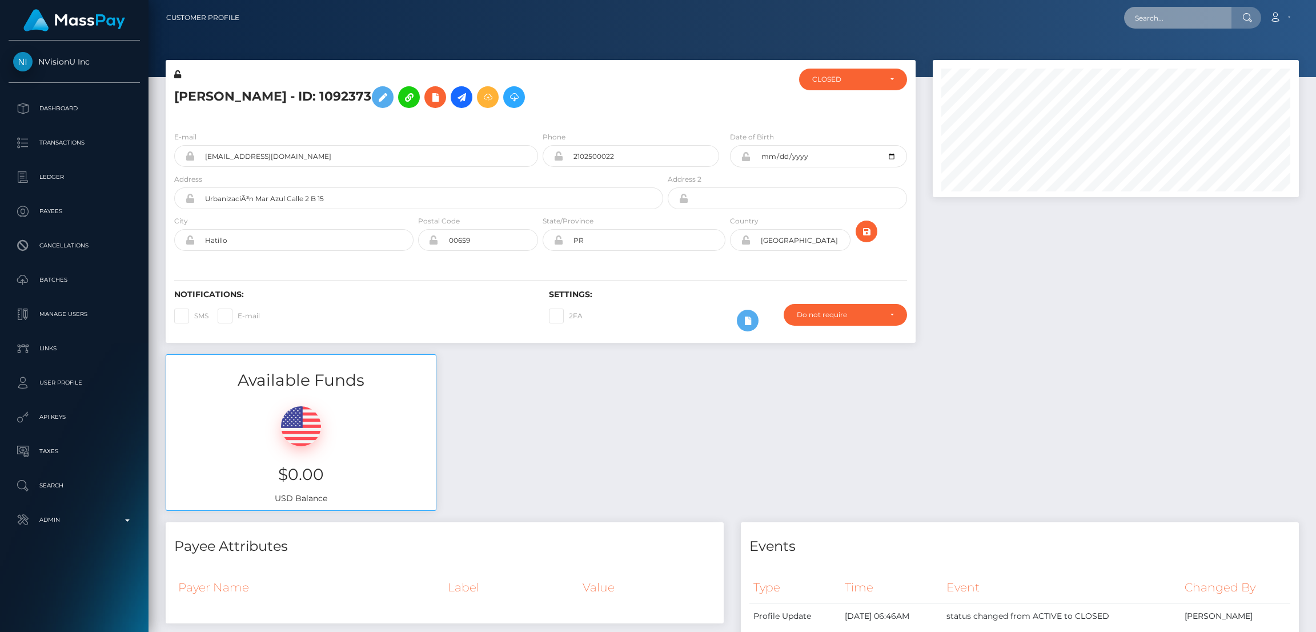
paste input "poact_ltpXdJM06wiD"
type input "poact_ltpXdJM06wiD"
click at [1172, 59] on link "247 Enterprise Limited" at bounding box center [1176, 59] width 105 height 21
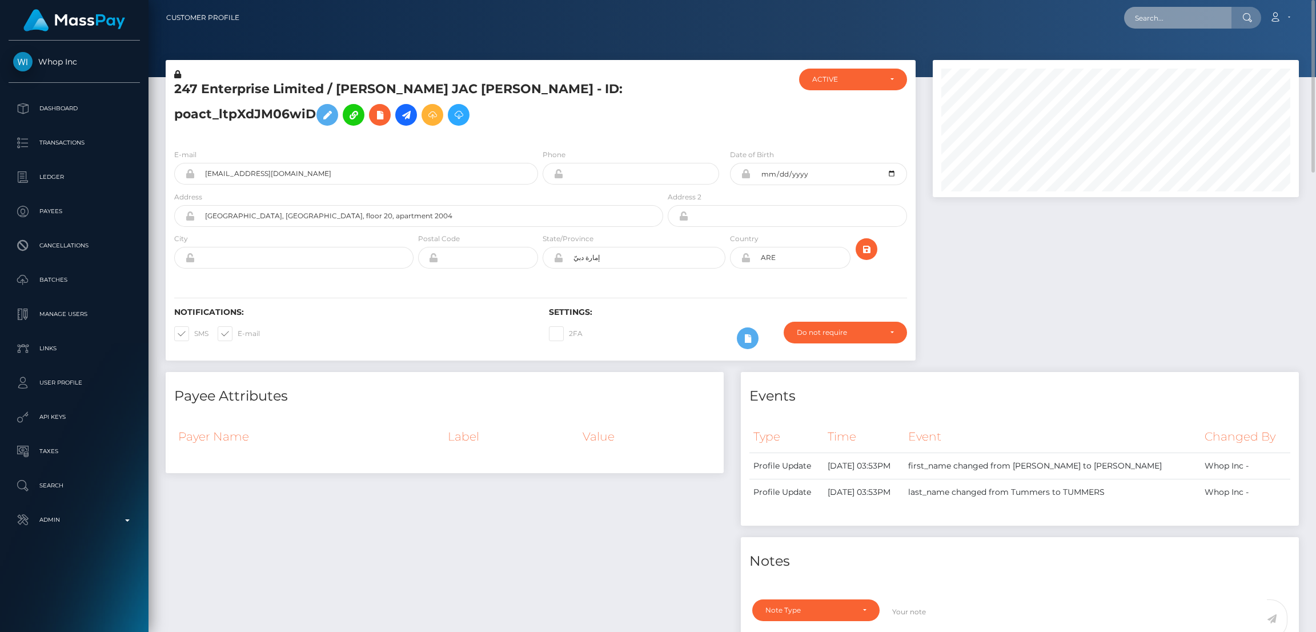
click at [1161, 19] on input "text" at bounding box center [1177, 18] width 107 height 22
paste input "[EMAIL_ADDRESS][DOMAIN_NAME]"
type input "[EMAIL_ADDRESS][DOMAIN_NAME]"
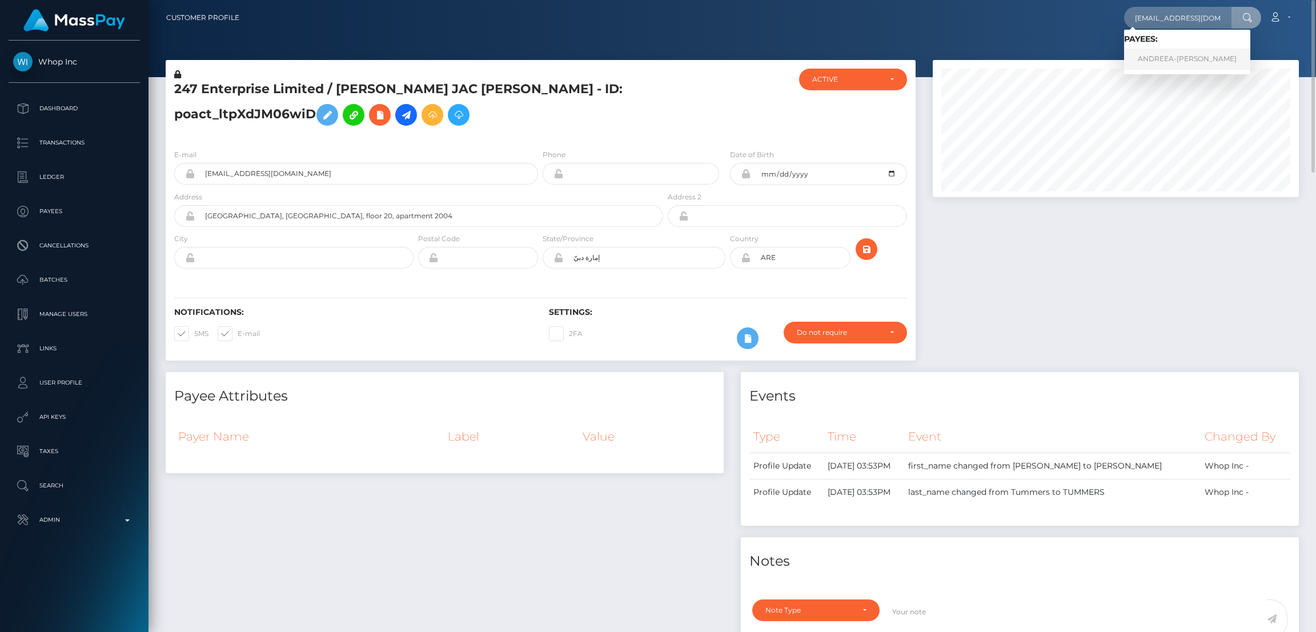
click at [1157, 55] on link "ANDREEA-[PERSON_NAME]" at bounding box center [1187, 59] width 126 height 21
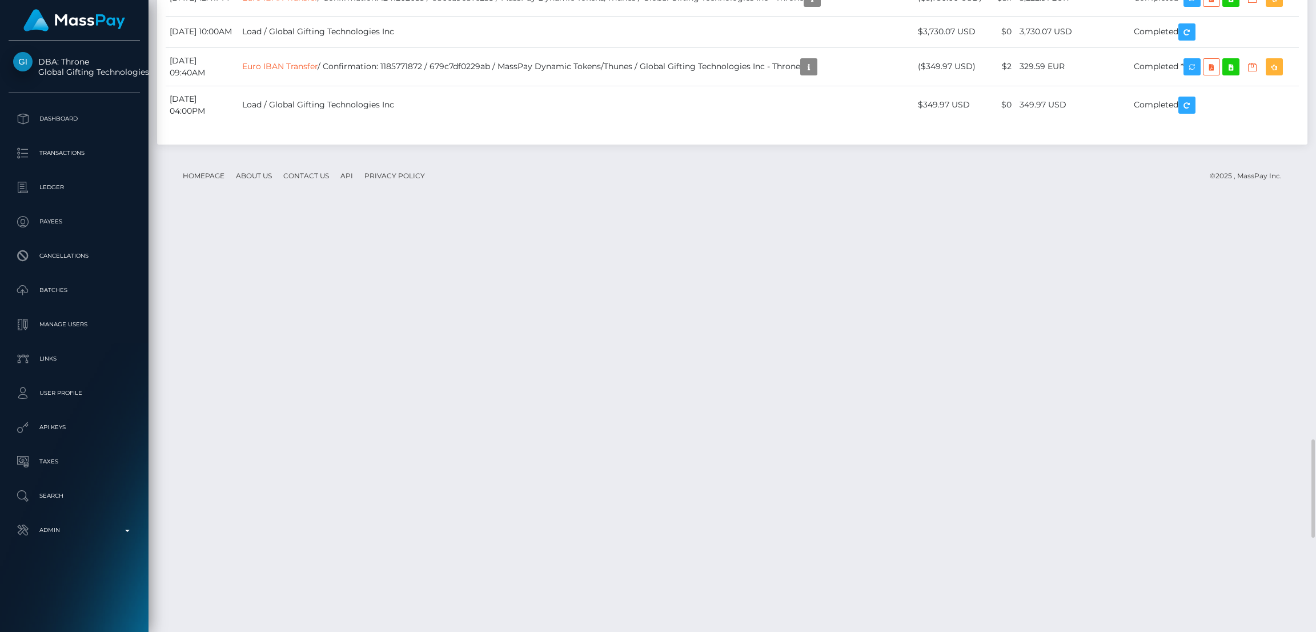
scroll to position [3170, 0]
